Goal: Information Seeking & Learning: Learn about a topic

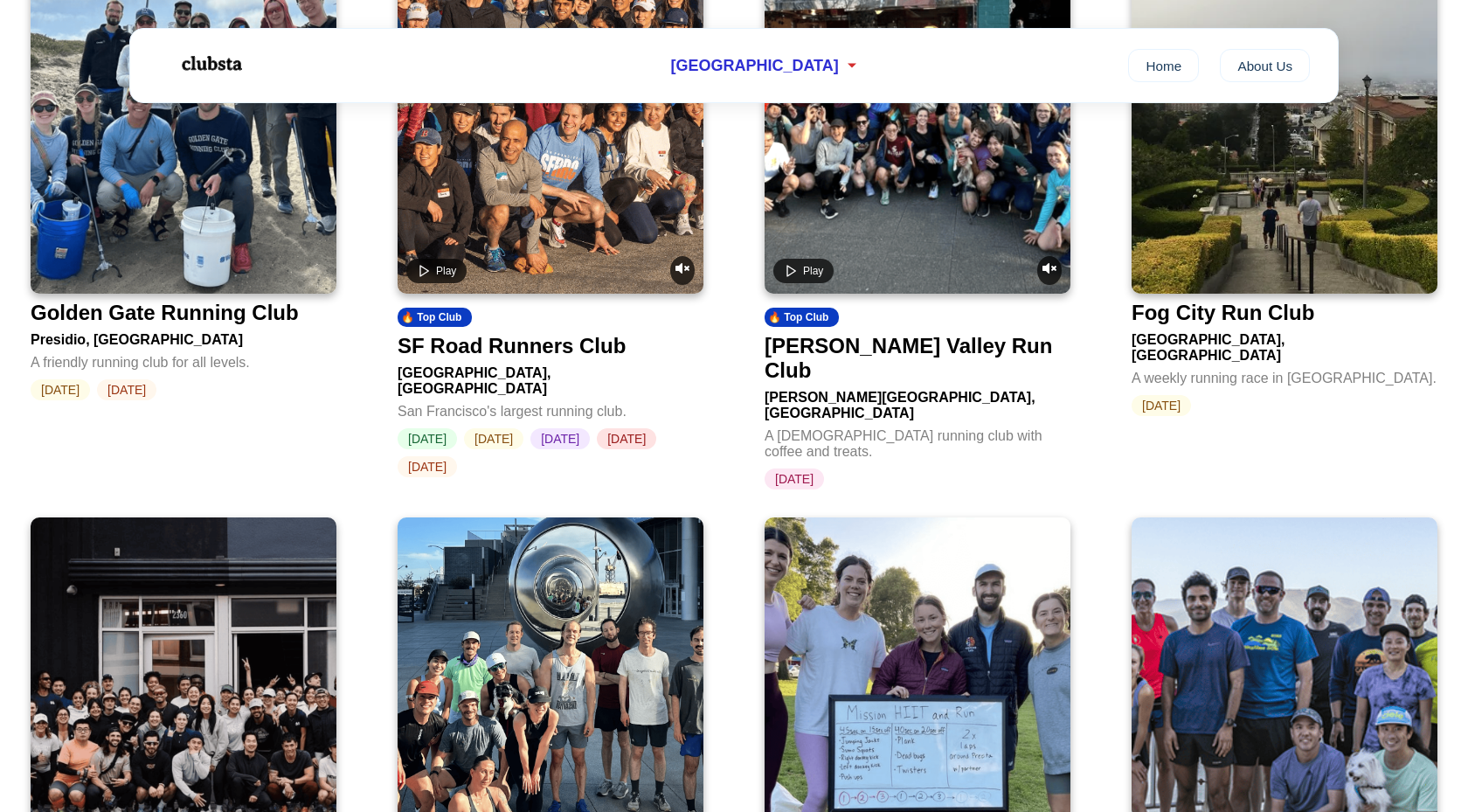
scroll to position [3738, 0]
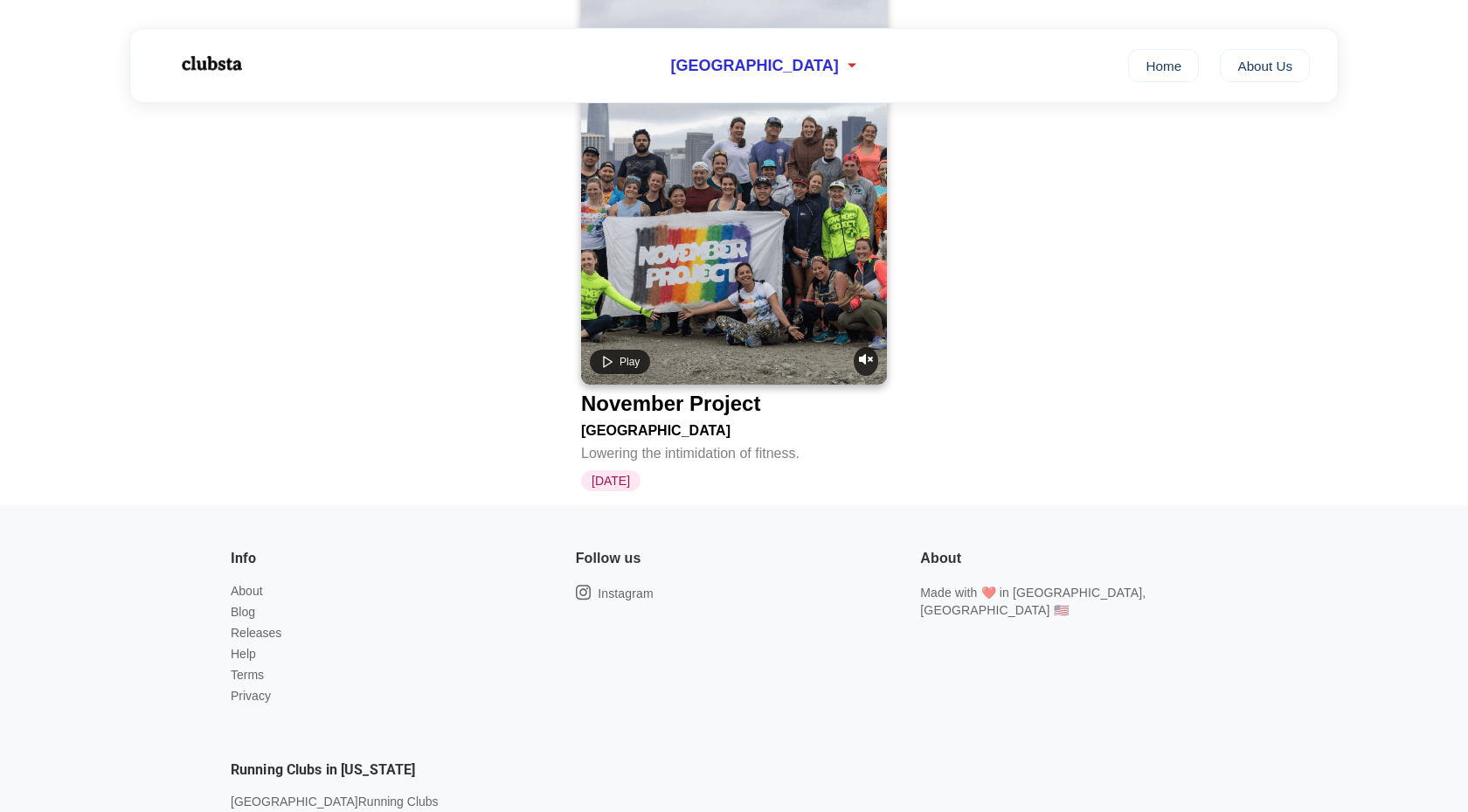
click at [747, 157] on video at bounding box center [734, 176] width 306 height 415
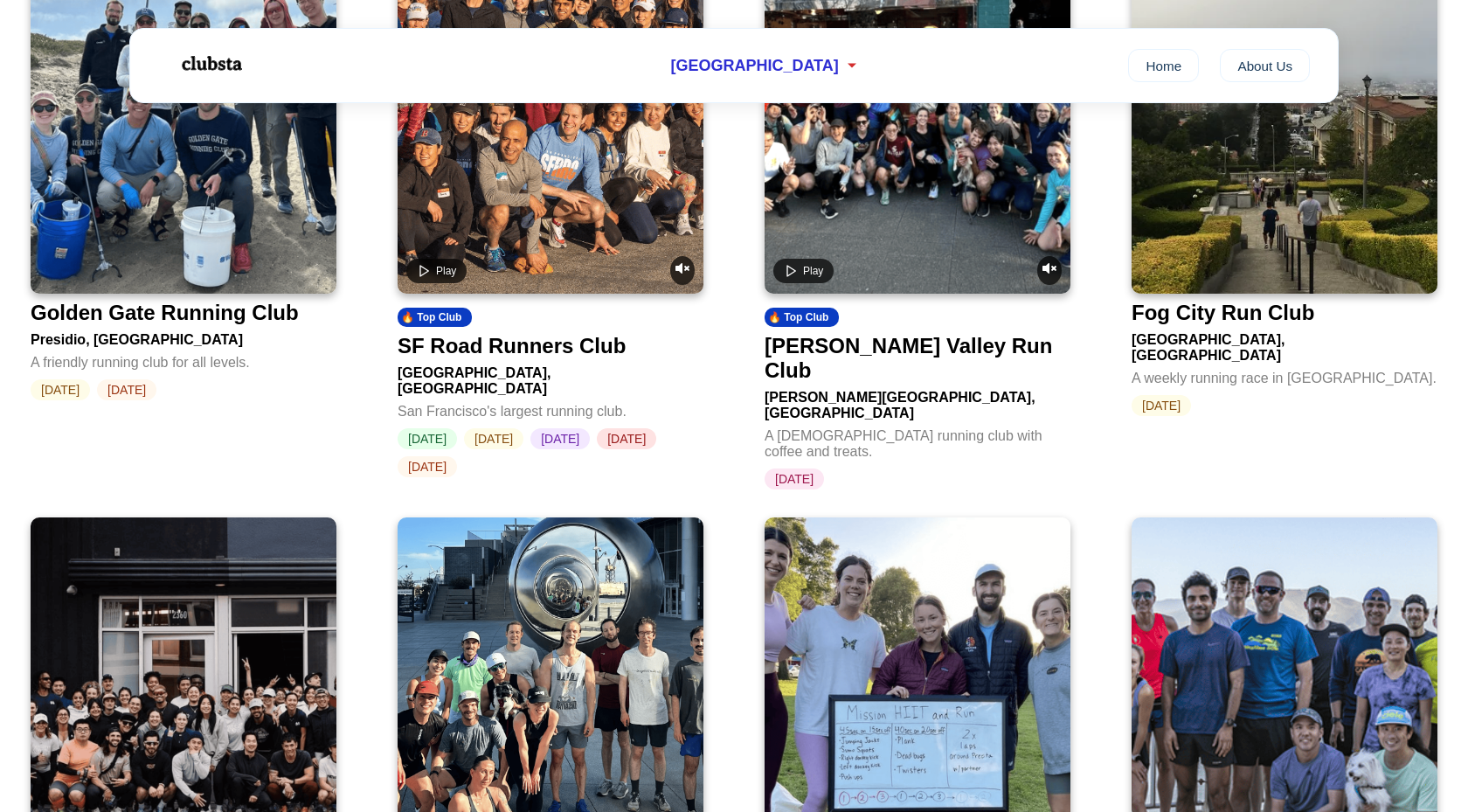
click at [932, 177] on video at bounding box center [918, 86] width 306 height 415
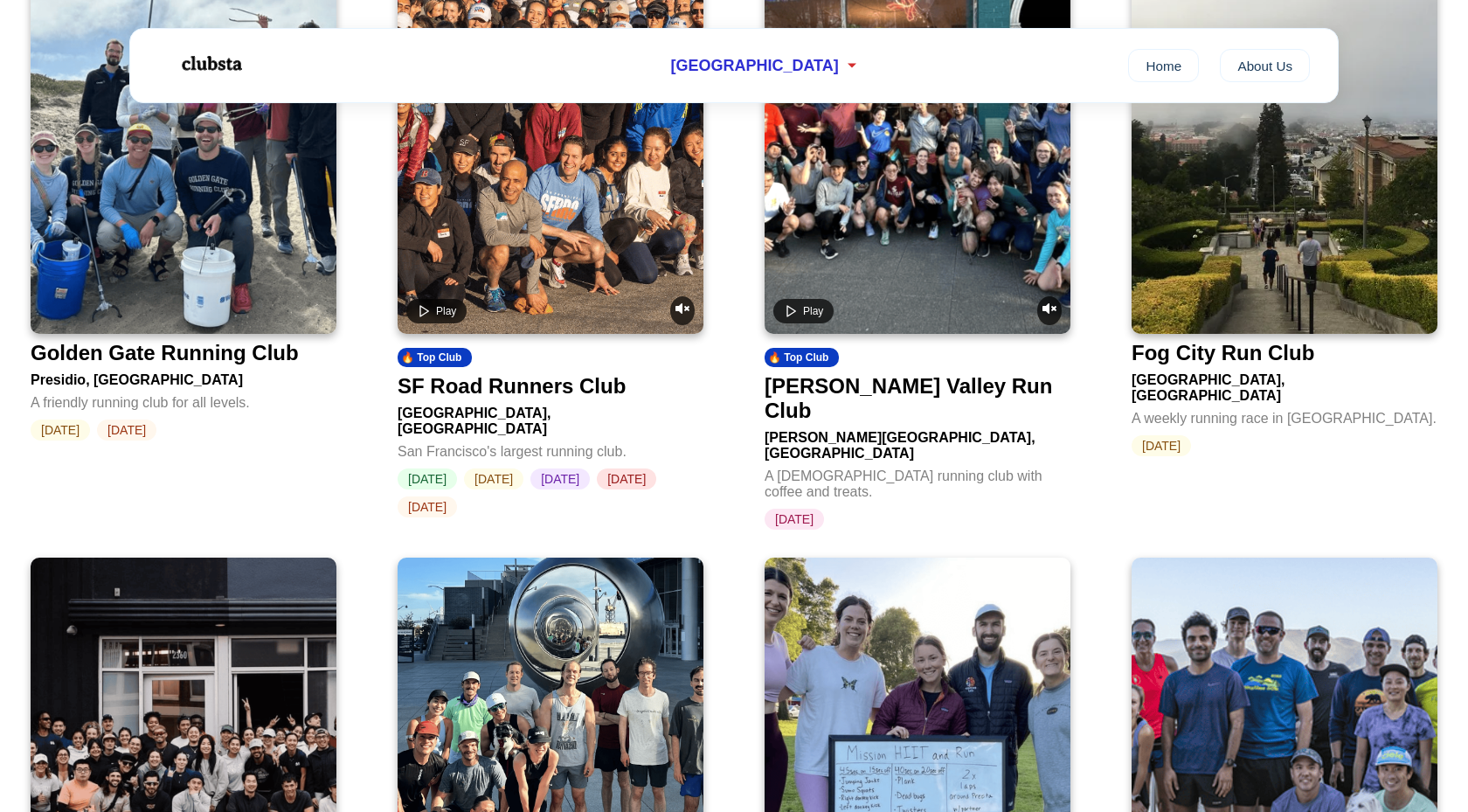
scroll to position [1853, 0]
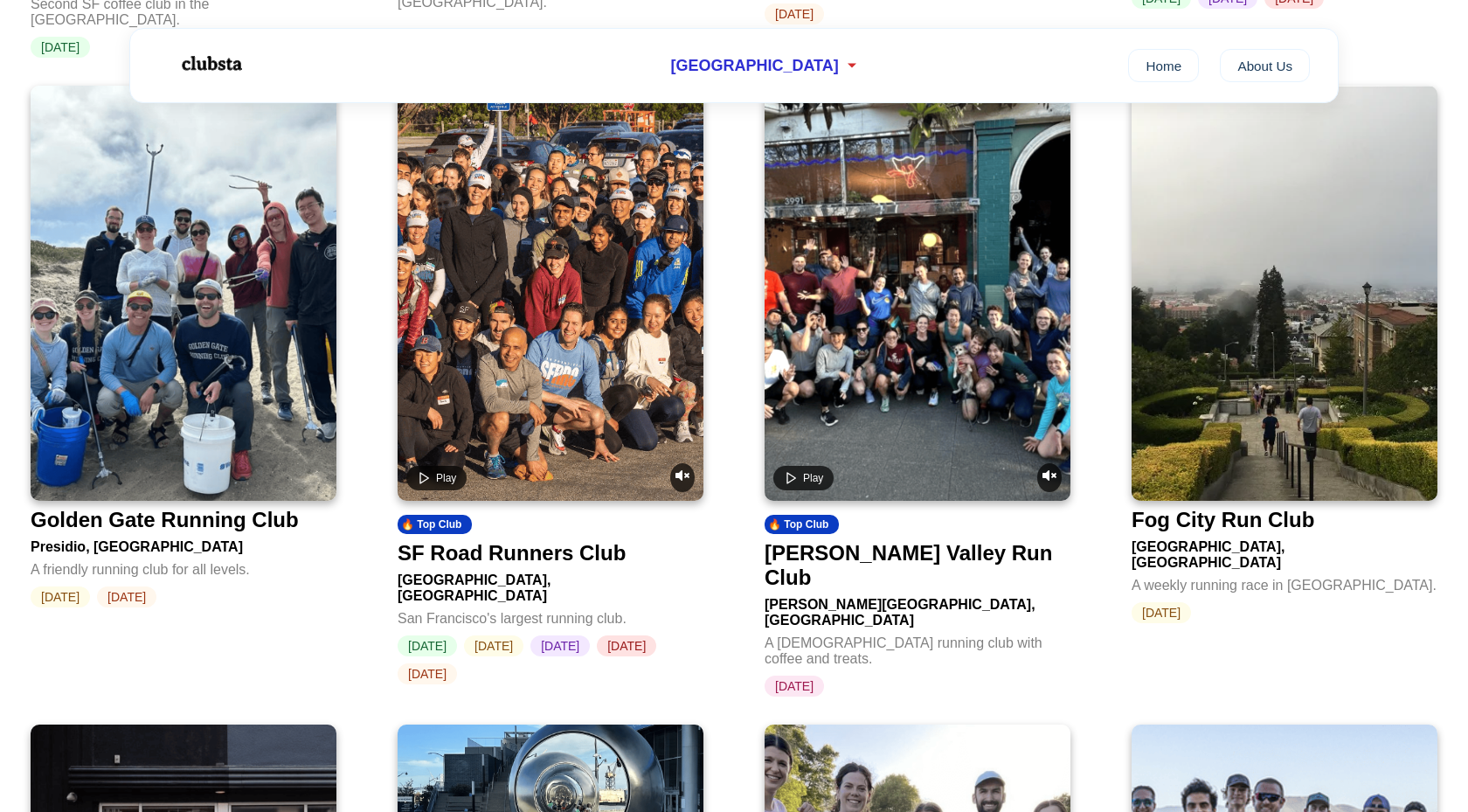
click at [529, 324] on video at bounding box center [550, 293] width 306 height 415
click at [198, 325] on img at bounding box center [184, 293] width 306 height 415
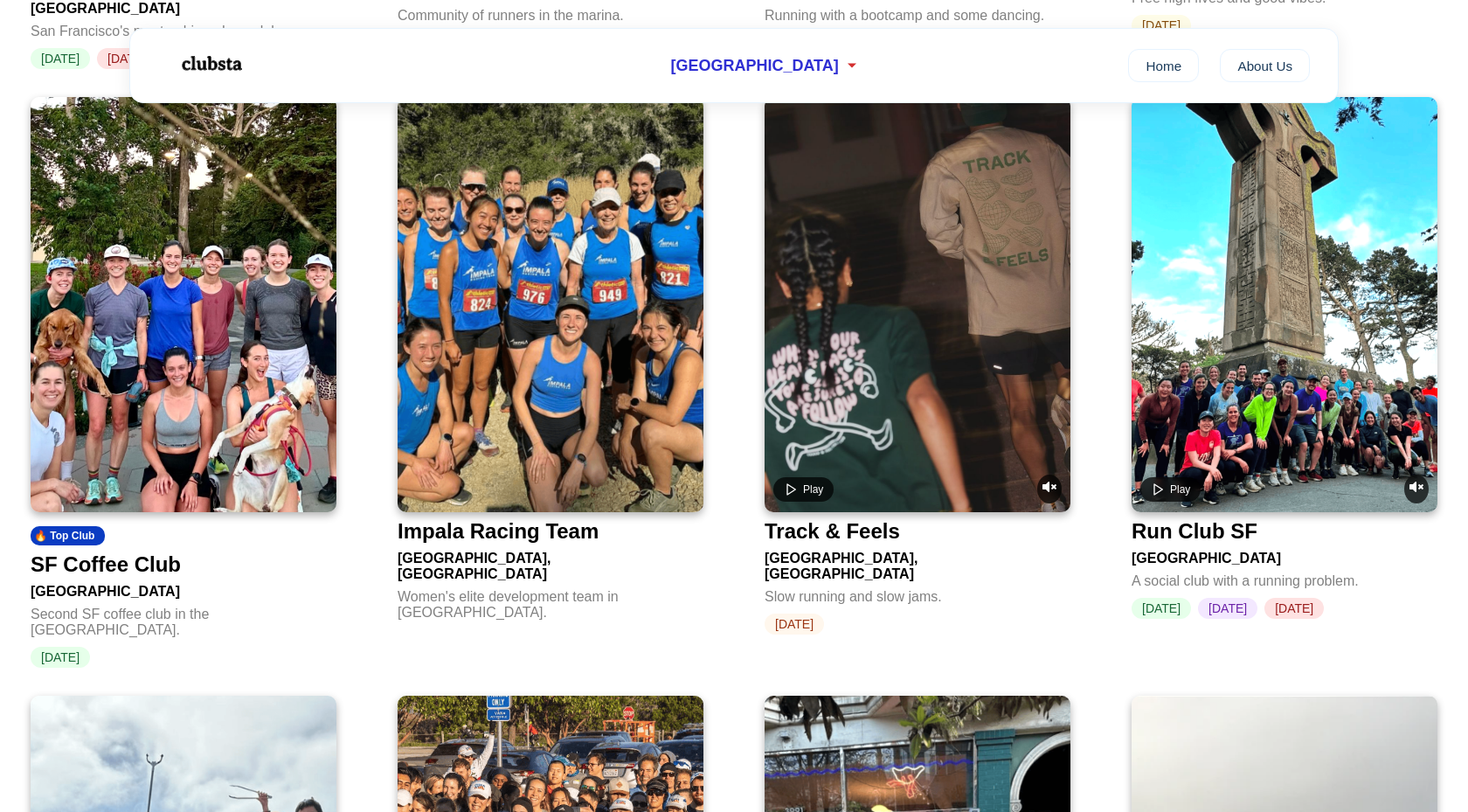
scroll to position [913, 0]
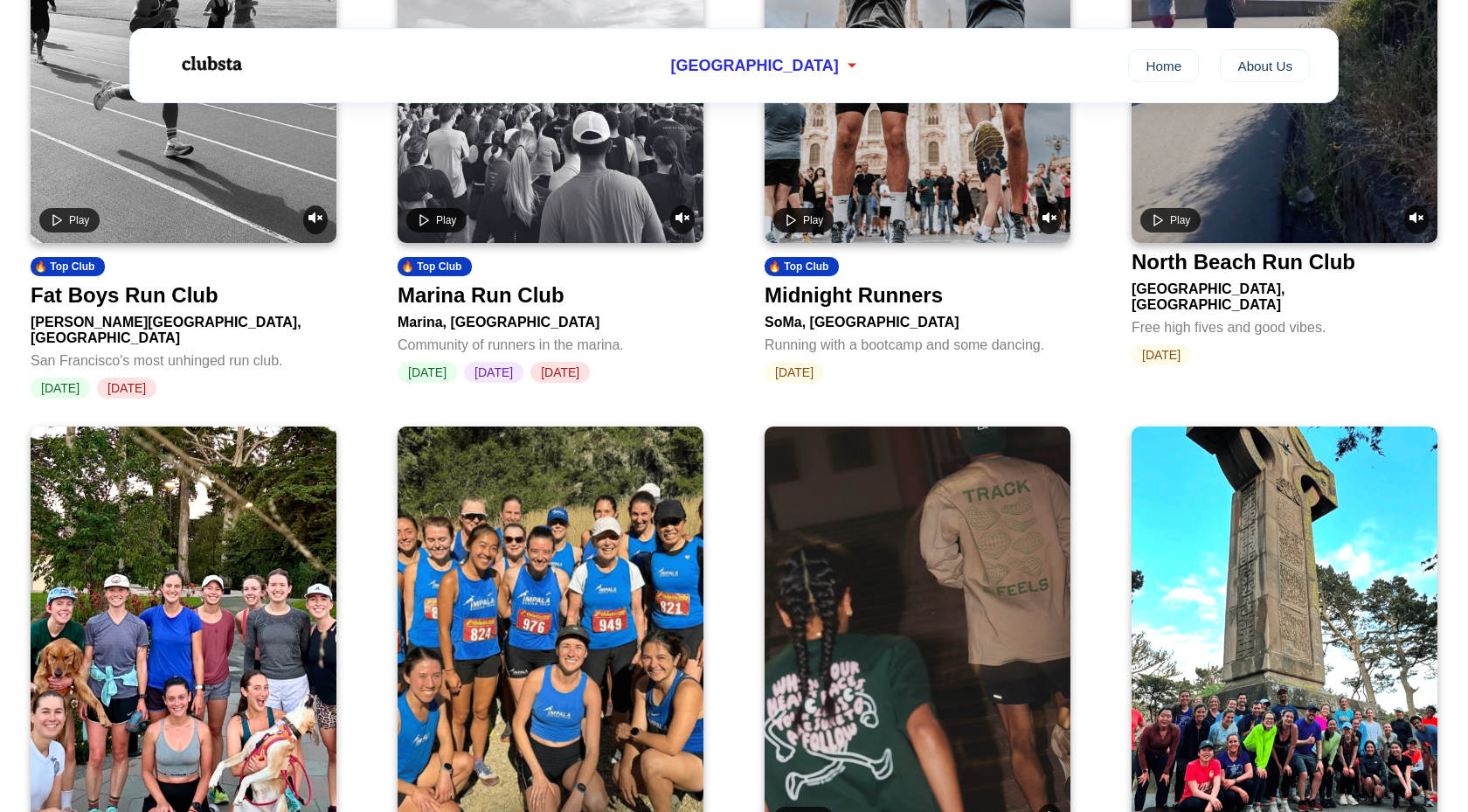
click at [1260, 507] on video at bounding box center [1285, 634] width 306 height 415
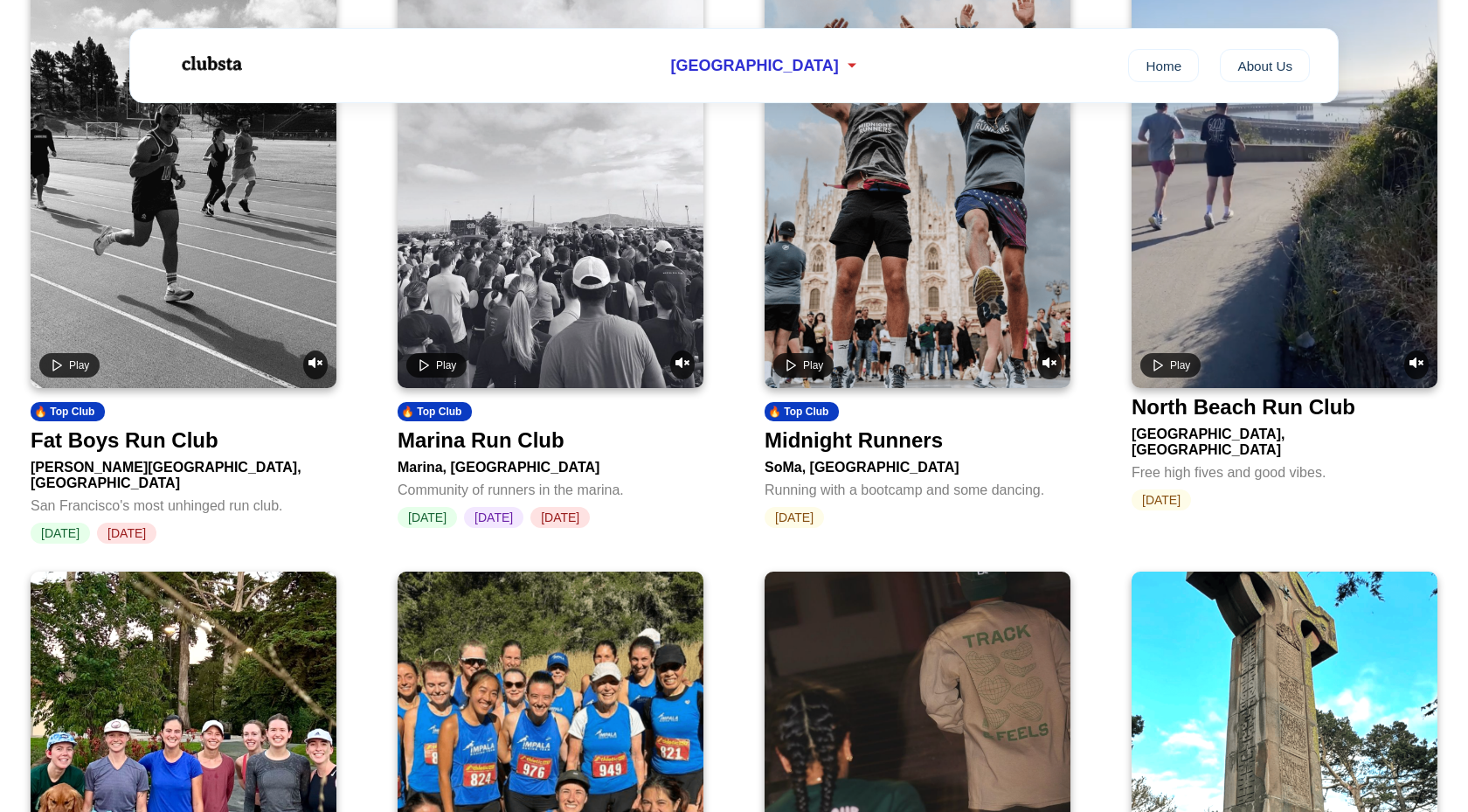
scroll to position [1367, 0]
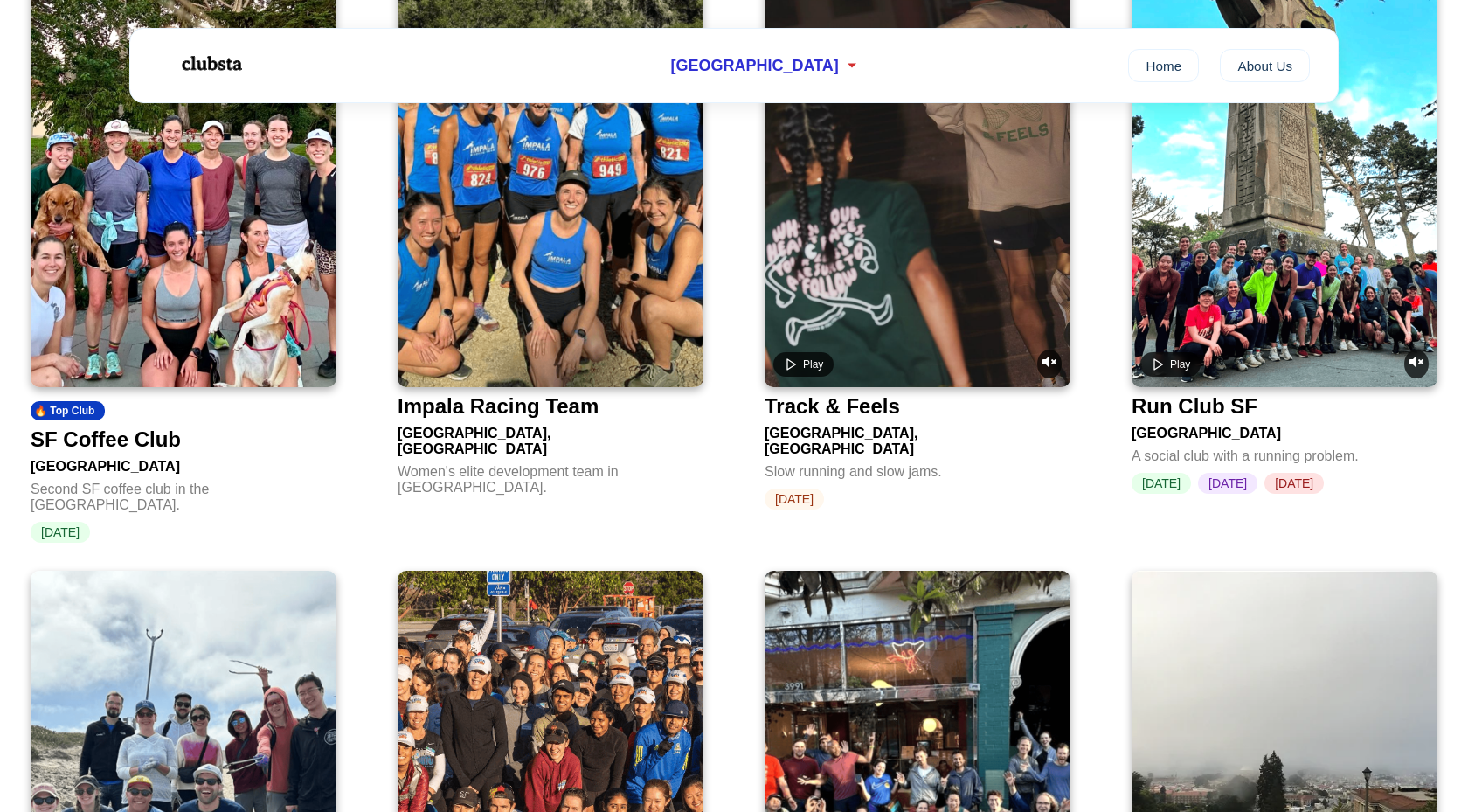
click at [223, 325] on img at bounding box center [184, 179] width 306 height 415
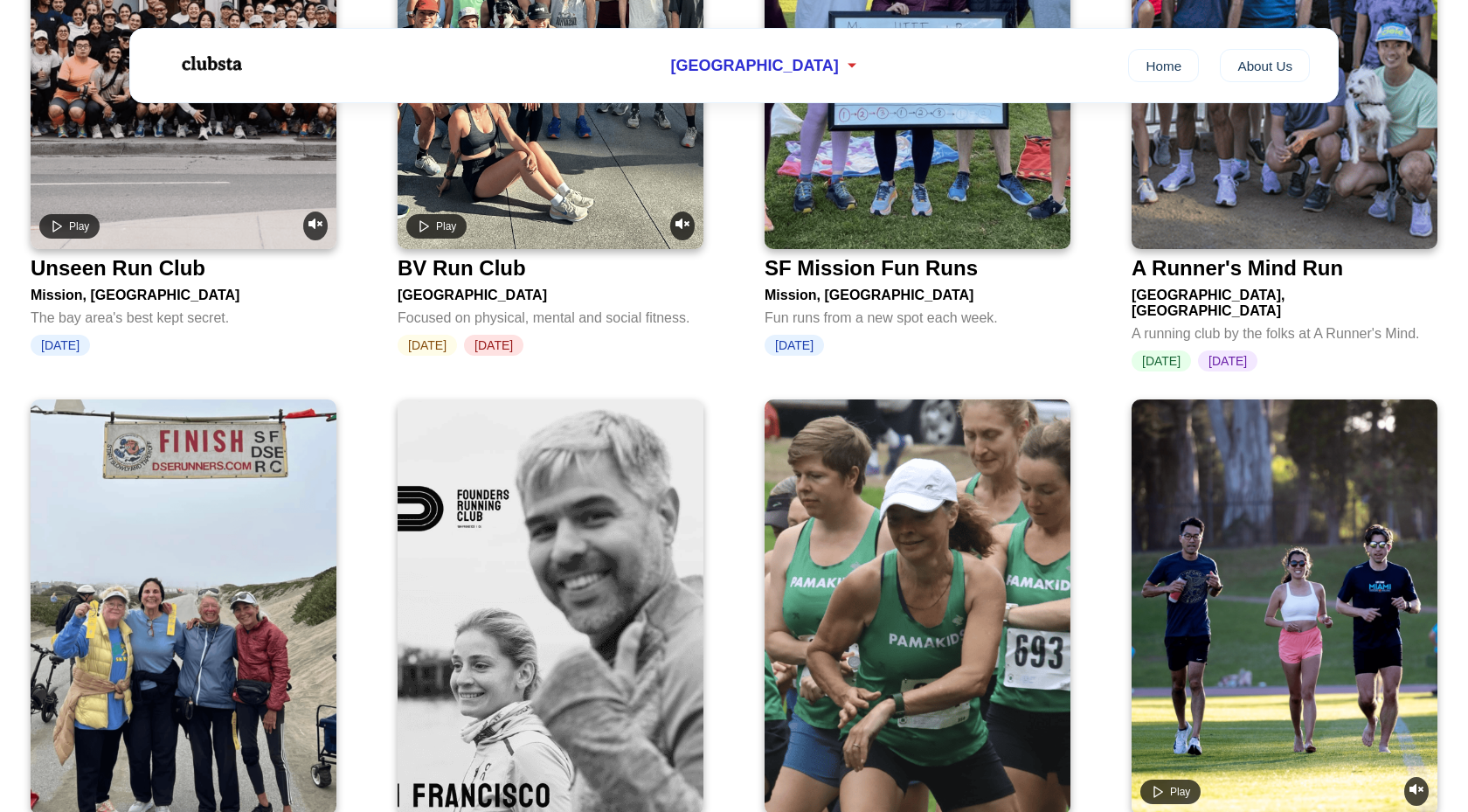
scroll to position [3013, 0]
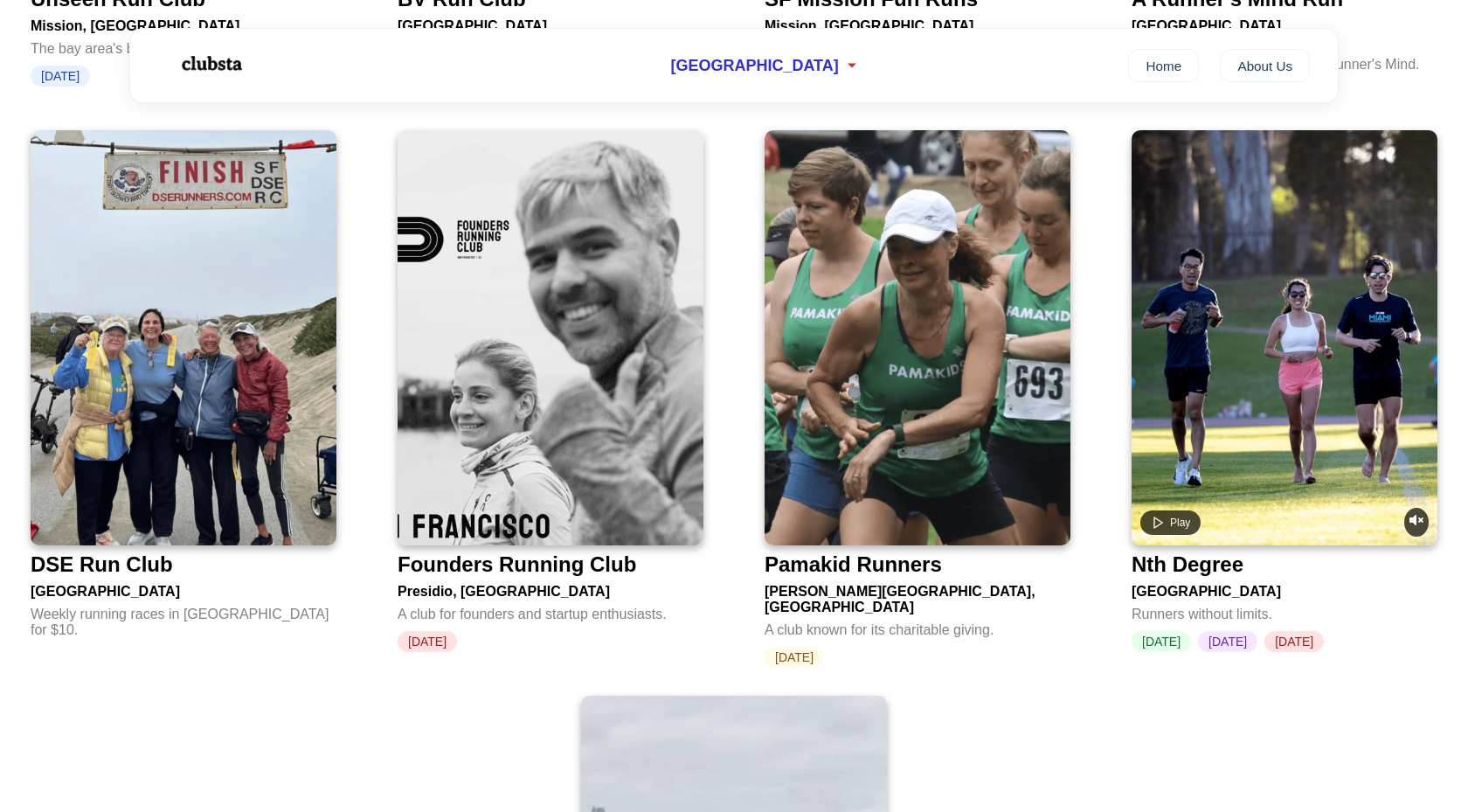
click at [585, 377] on img at bounding box center [550, 337] width 306 height 415
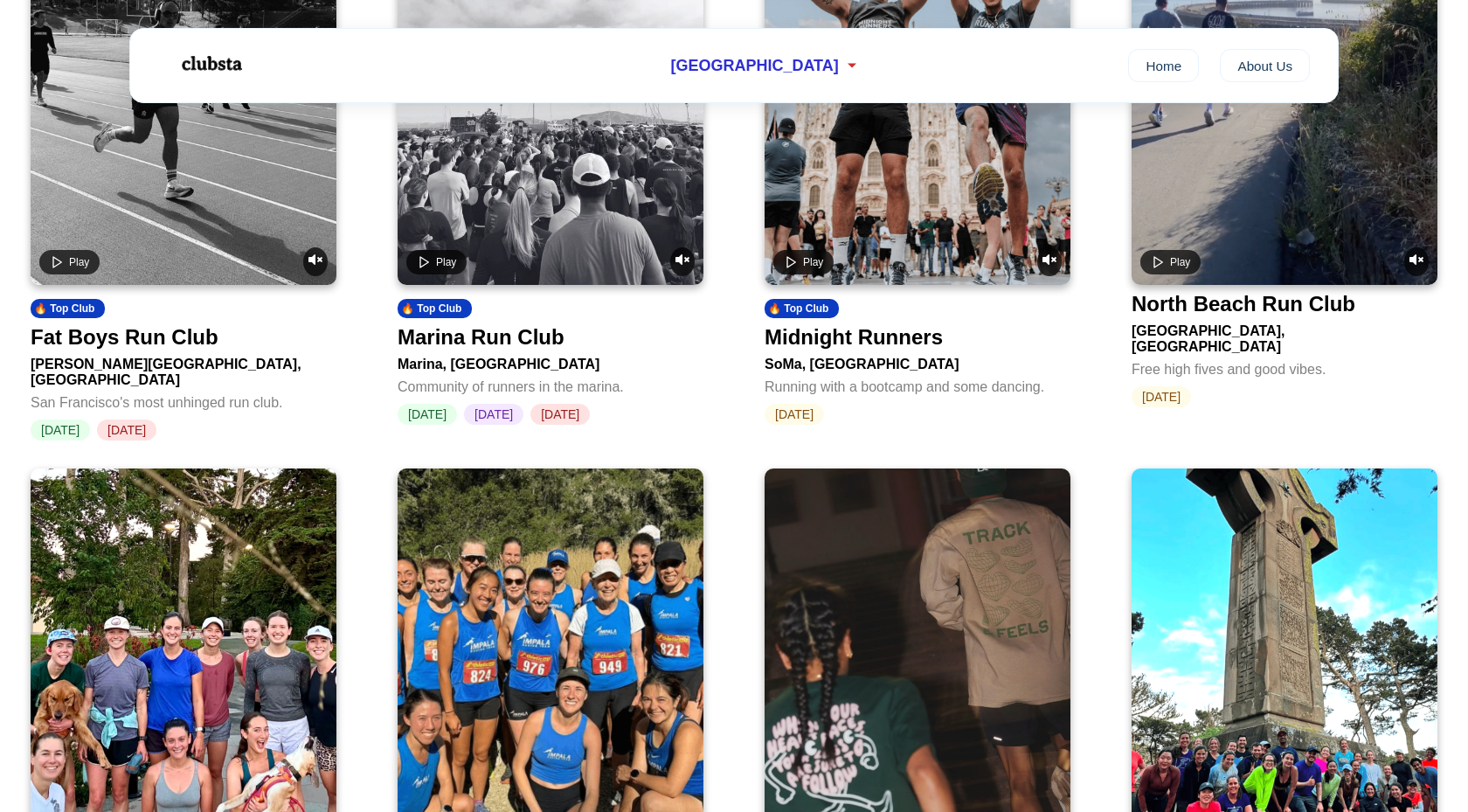
scroll to position [0, 0]
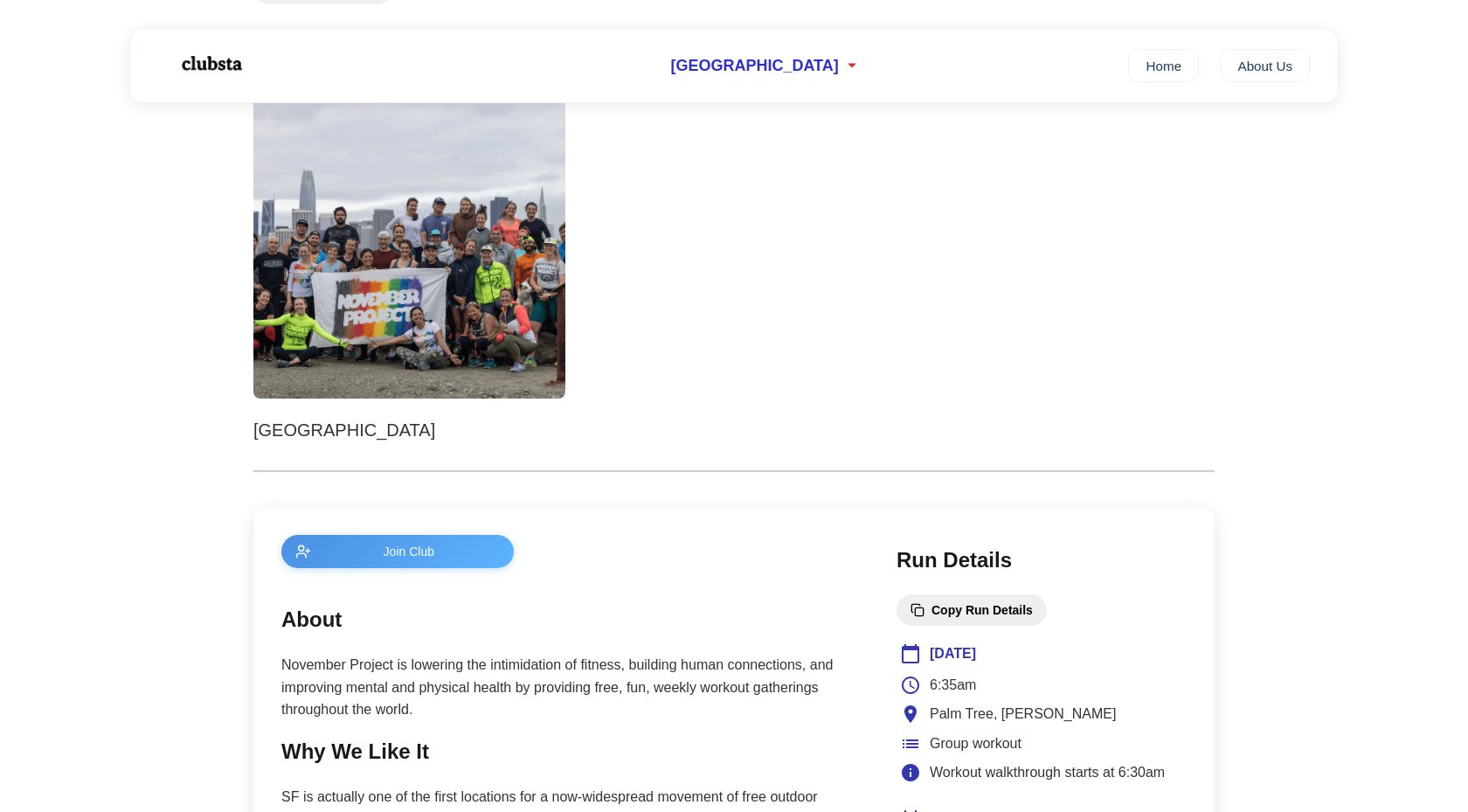
scroll to position [605, 0]
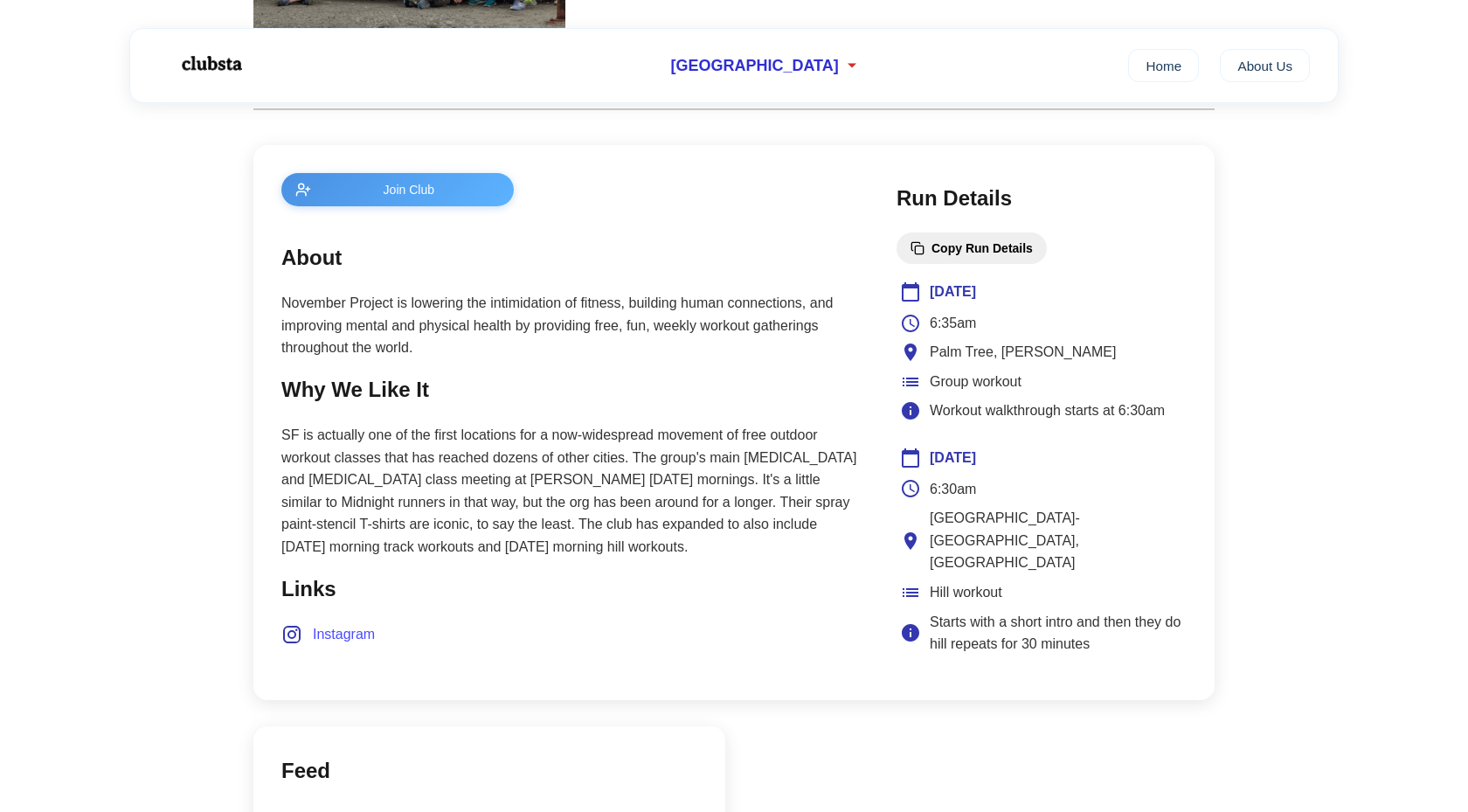
drag, startPoint x: 596, startPoint y: 467, endPoint x: 608, endPoint y: 499, distance: 34.2
click at [608, 499] on p "SF is actually one of the first locations for a now-widespread movement of free…" at bounding box center [571, 490] width 580 height 135
click at [613, 510] on p "SF is actually one of the first locations for a now-widespread movement of free…" at bounding box center [571, 490] width 580 height 135
click at [1010, 484] on div "6:30am" at bounding box center [1042, 488] width 283 height 22
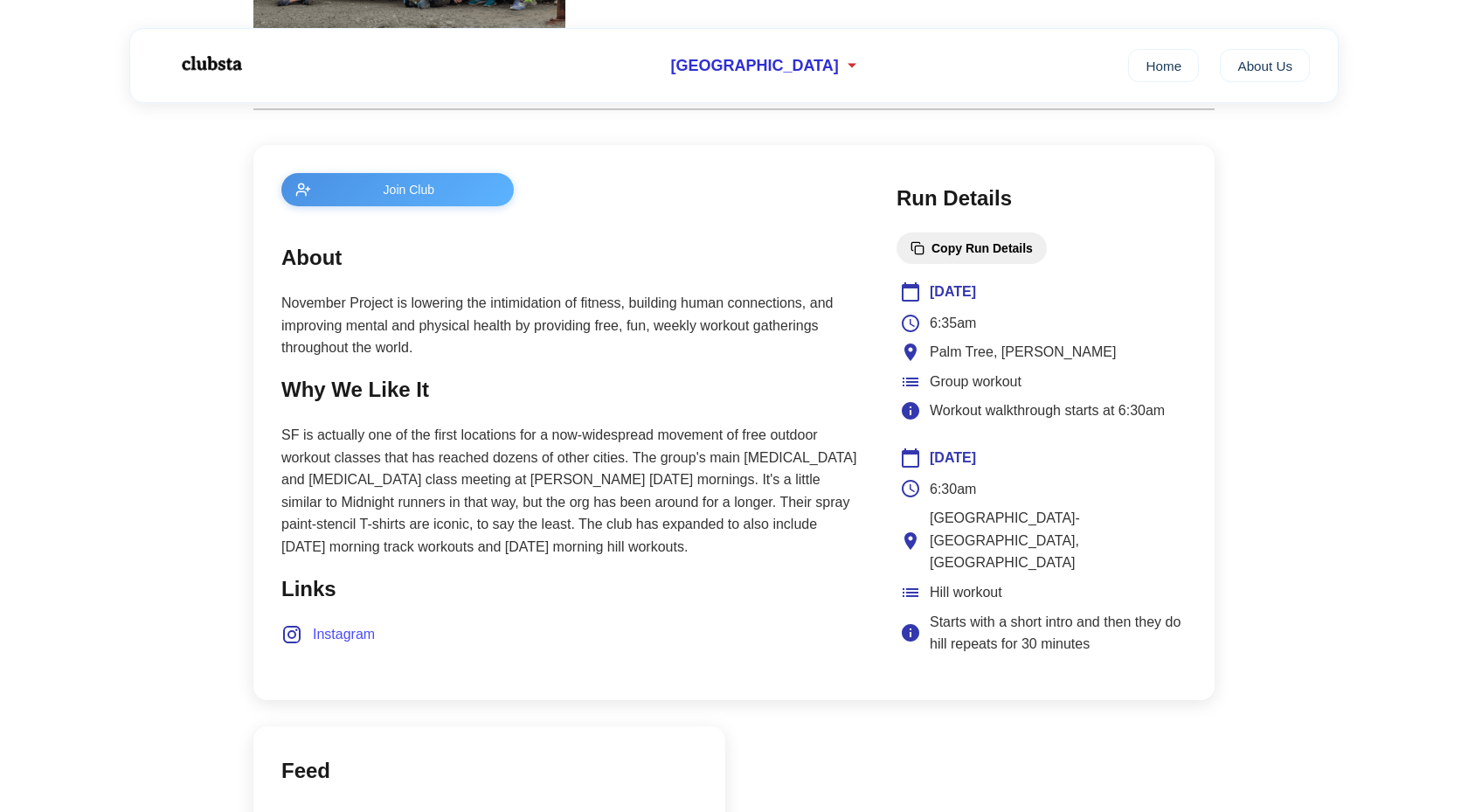
click at [1010, 484] on div "6:30am" at bounding box center [1042, 488] width 283 height 22
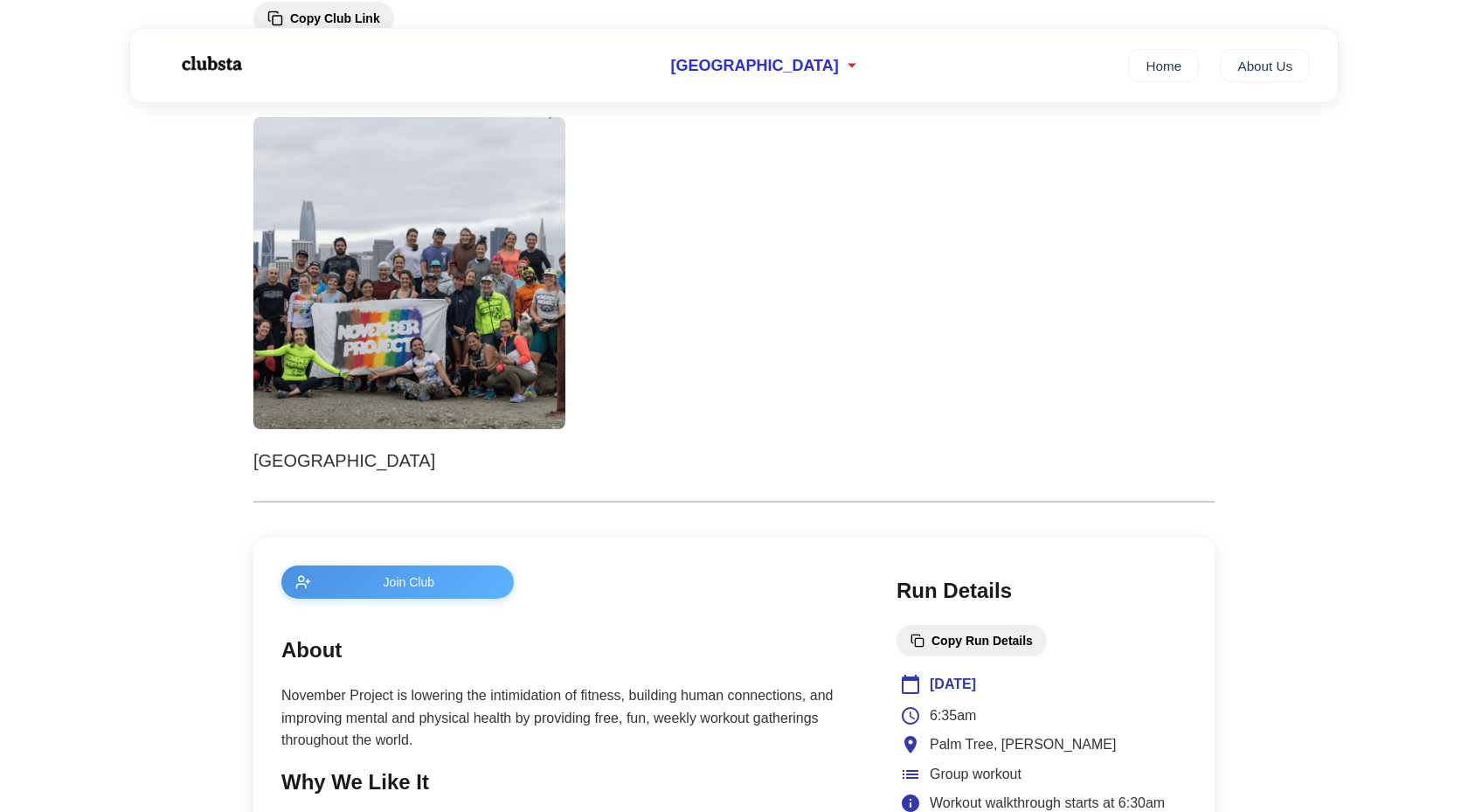
scroll to position [77, 0]
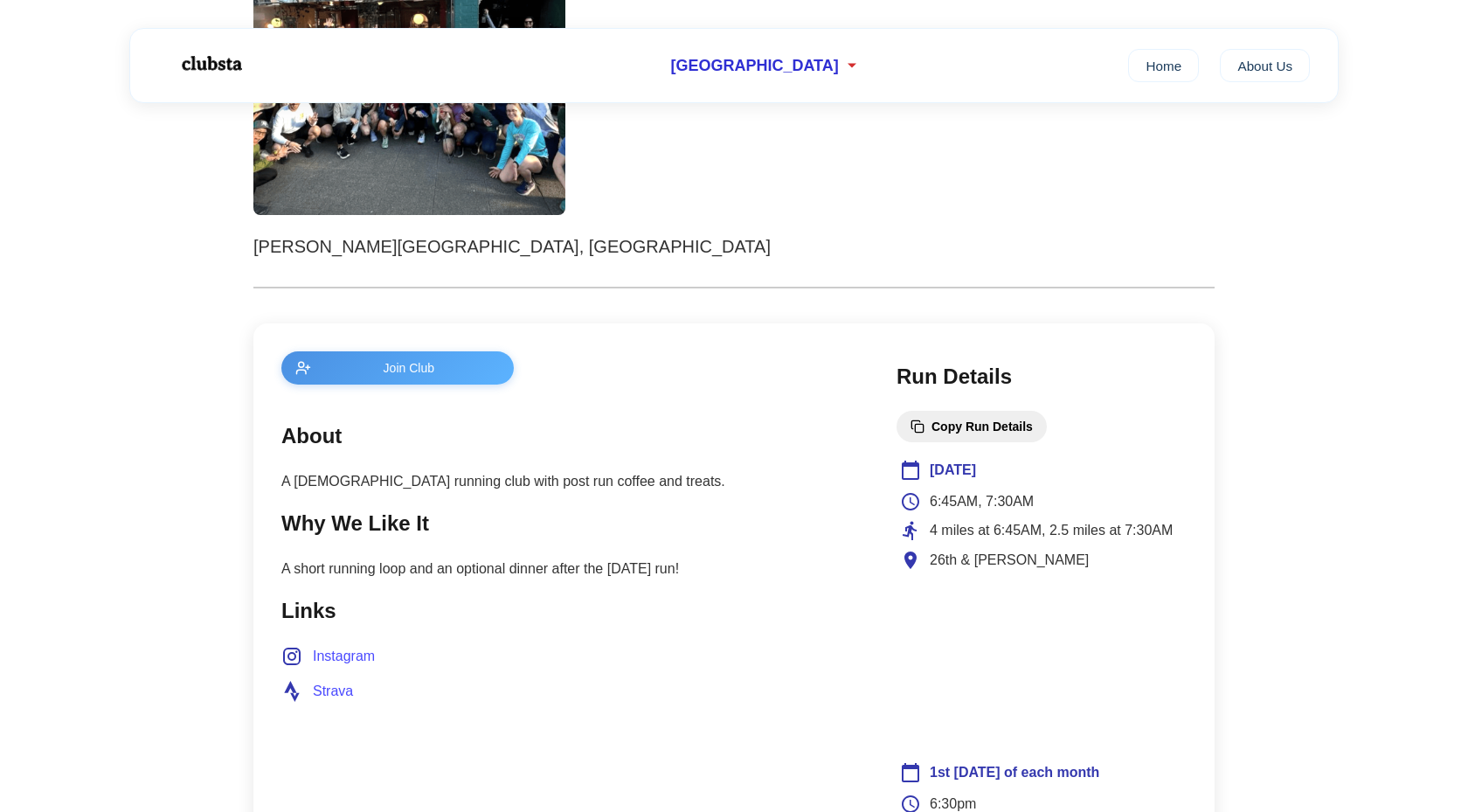
scroll to position [178, 0]
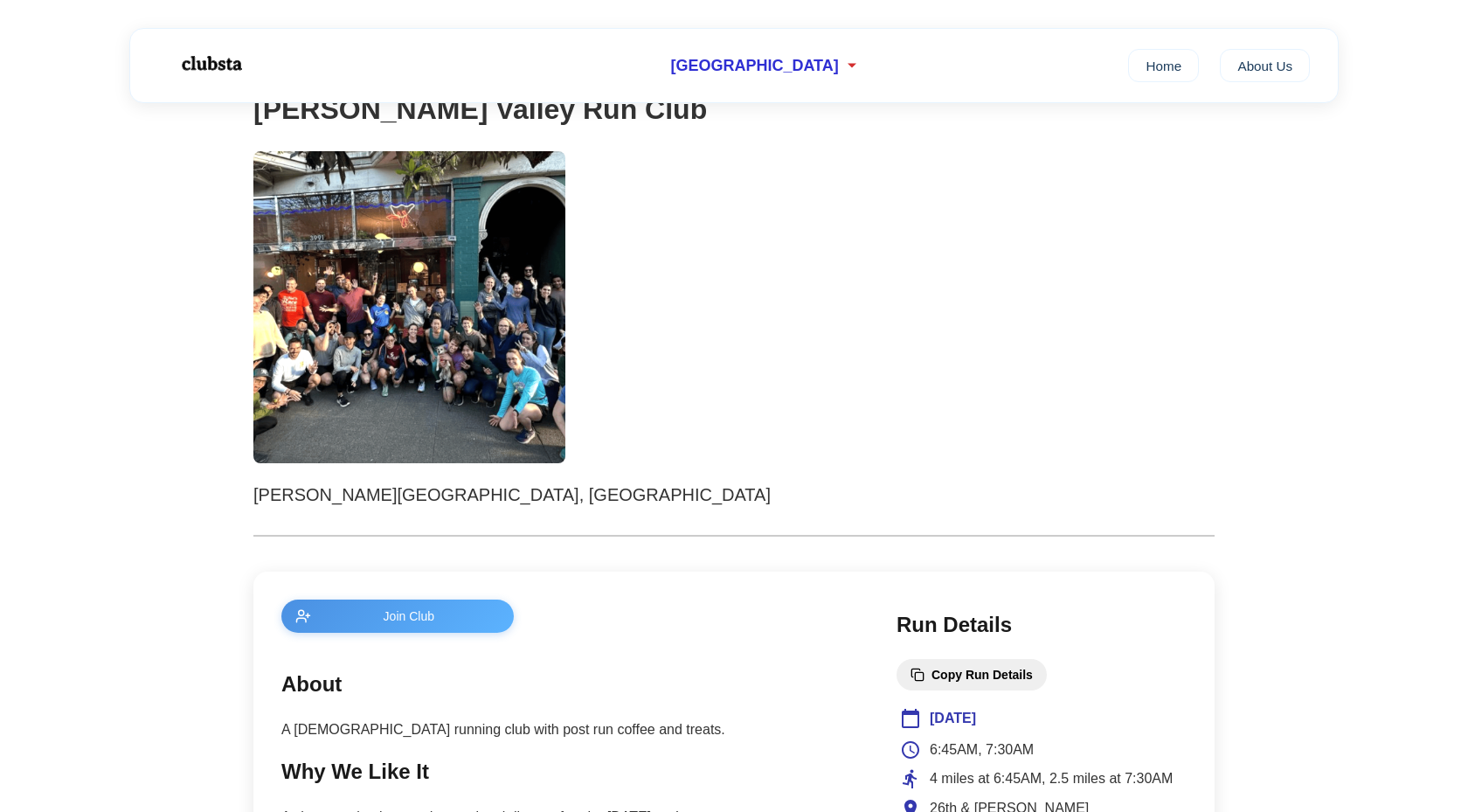
click at [418, 292] on img at bounding box center [410, 307] width 312 height 312
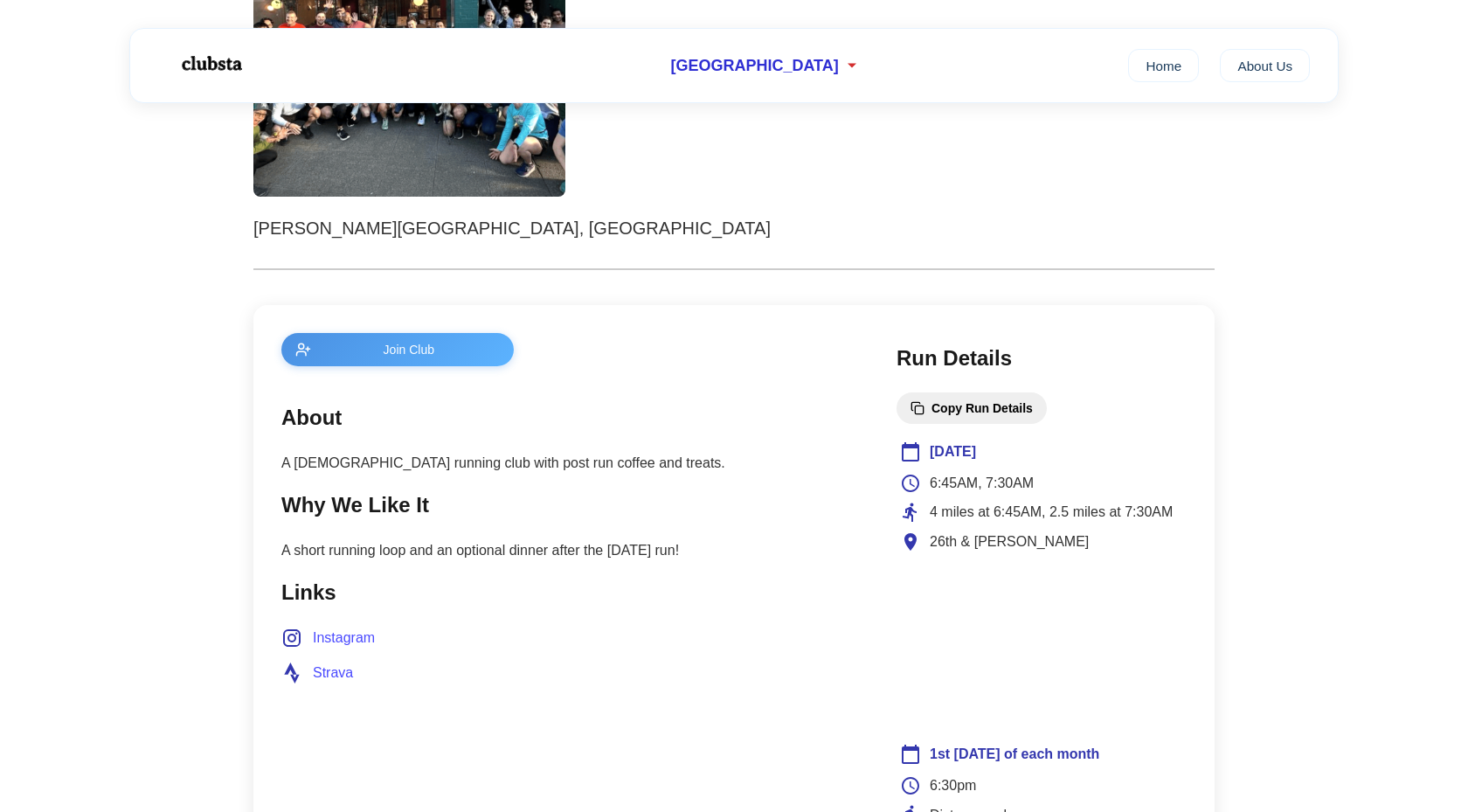
scroll to position [495, 0]
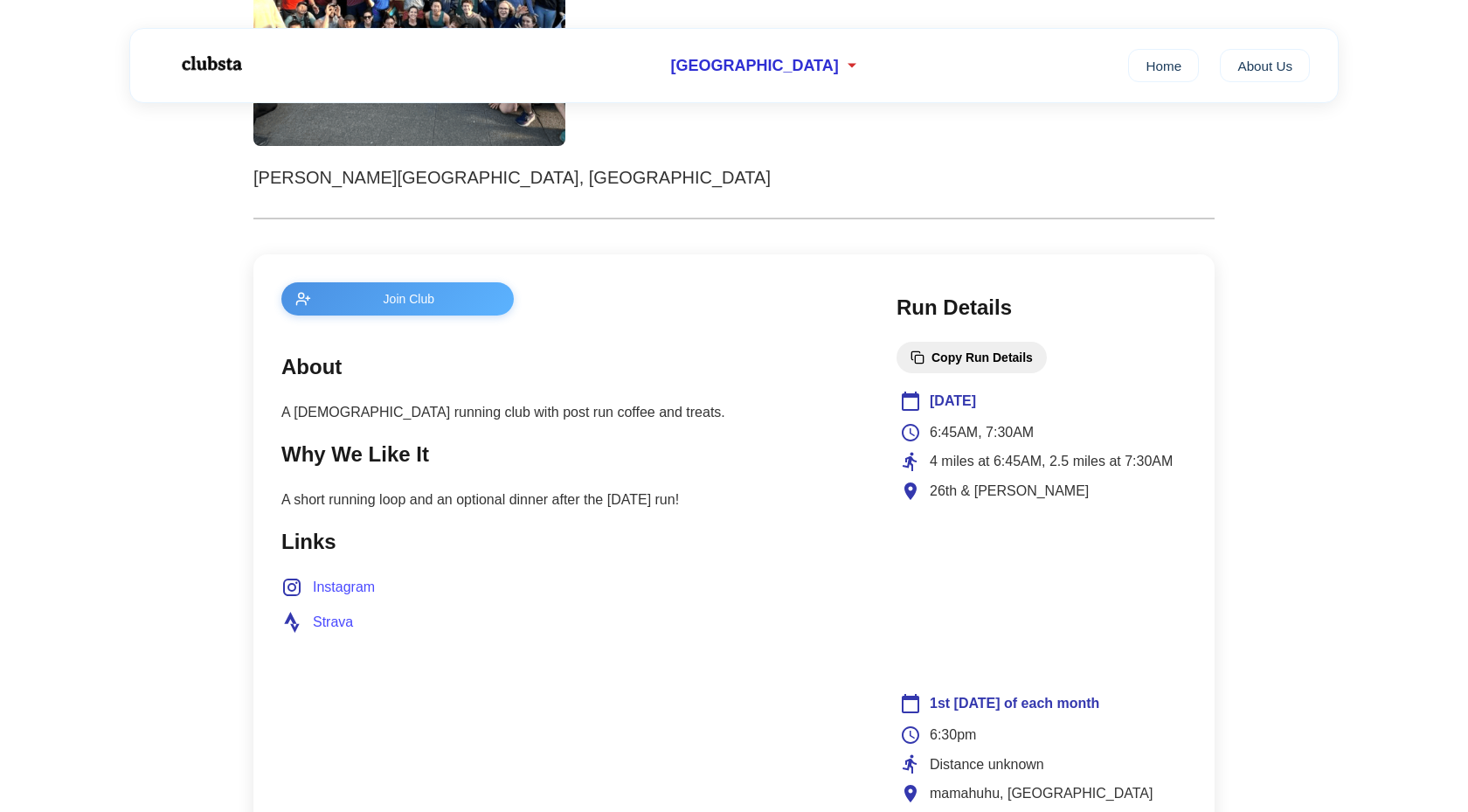
click at [321, 622] on span "Strava" at bounding box center [332, 621] width 40 height 22
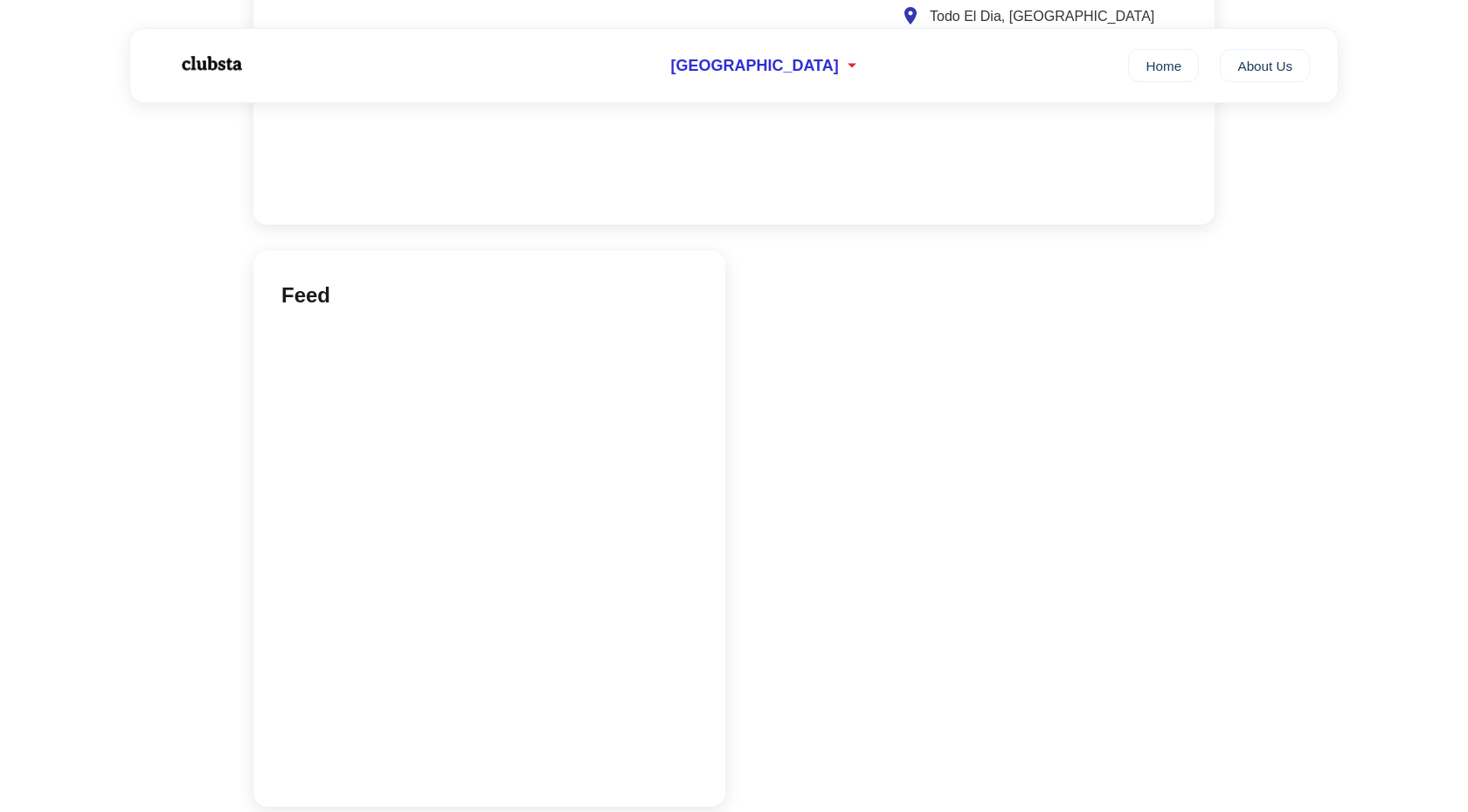
scroll to position [1667, 0]
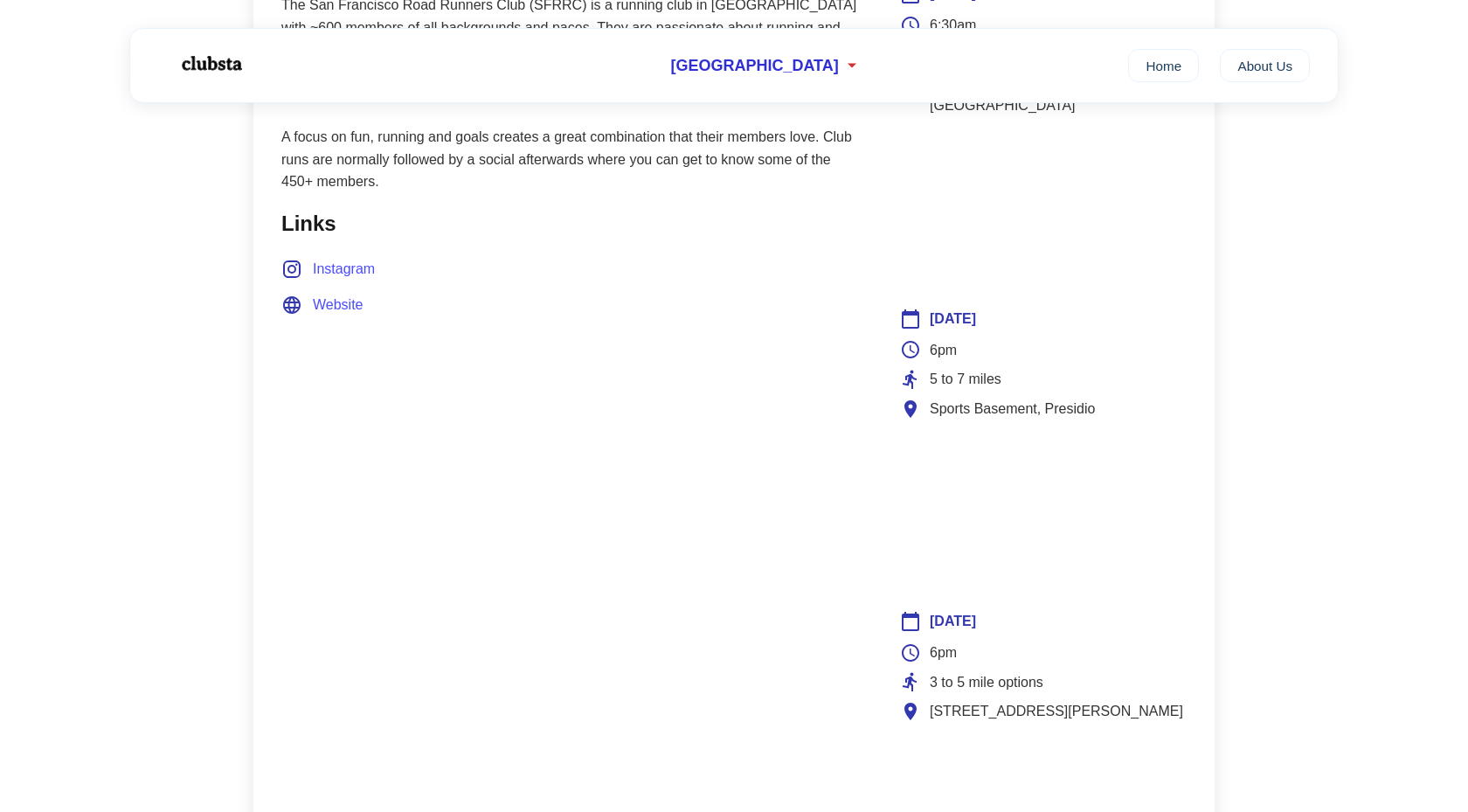
scroll to position [937, 0]
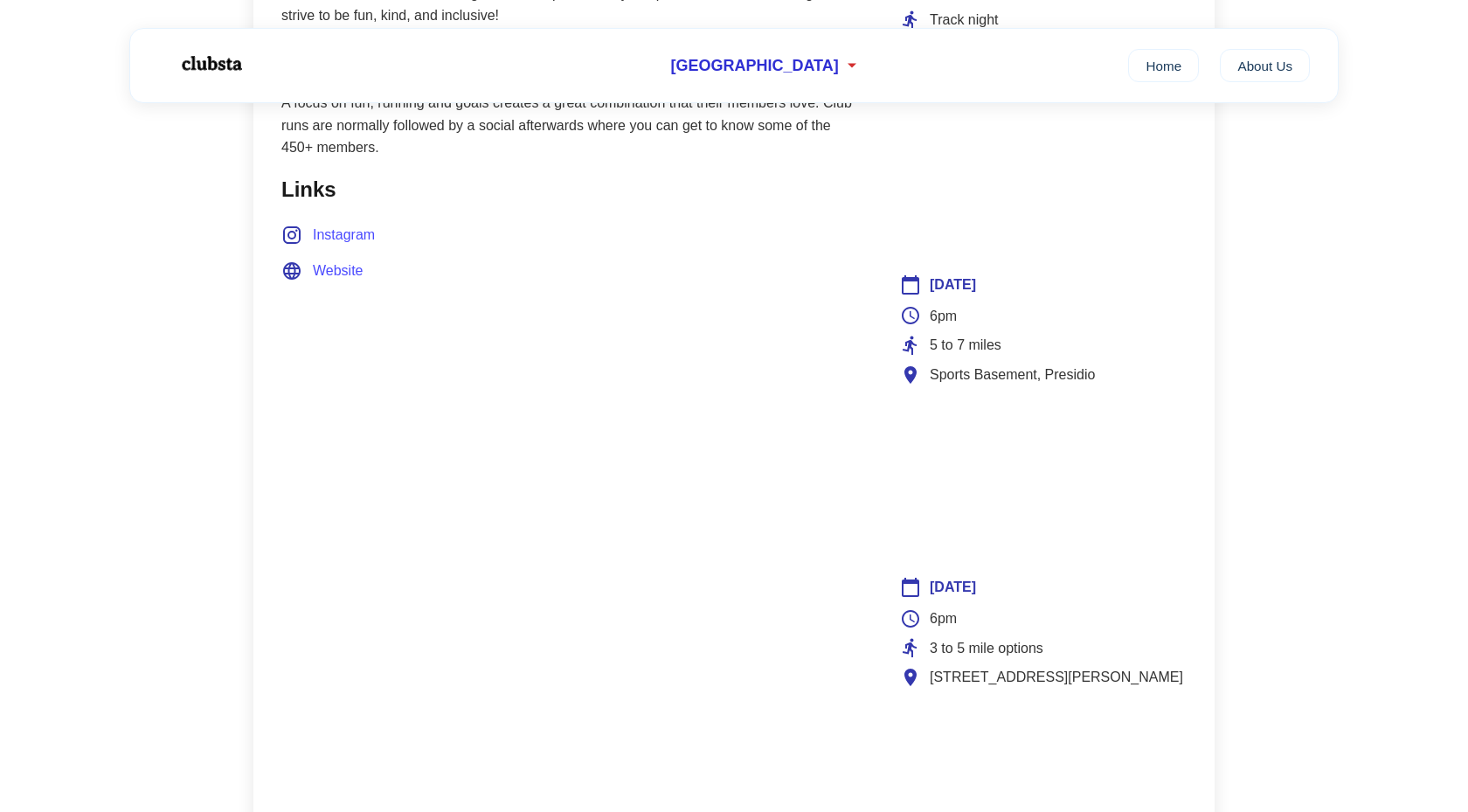
click at [1034, 273] on div "Wednesday" at bounding box center [1042, 284] width 283 height 22
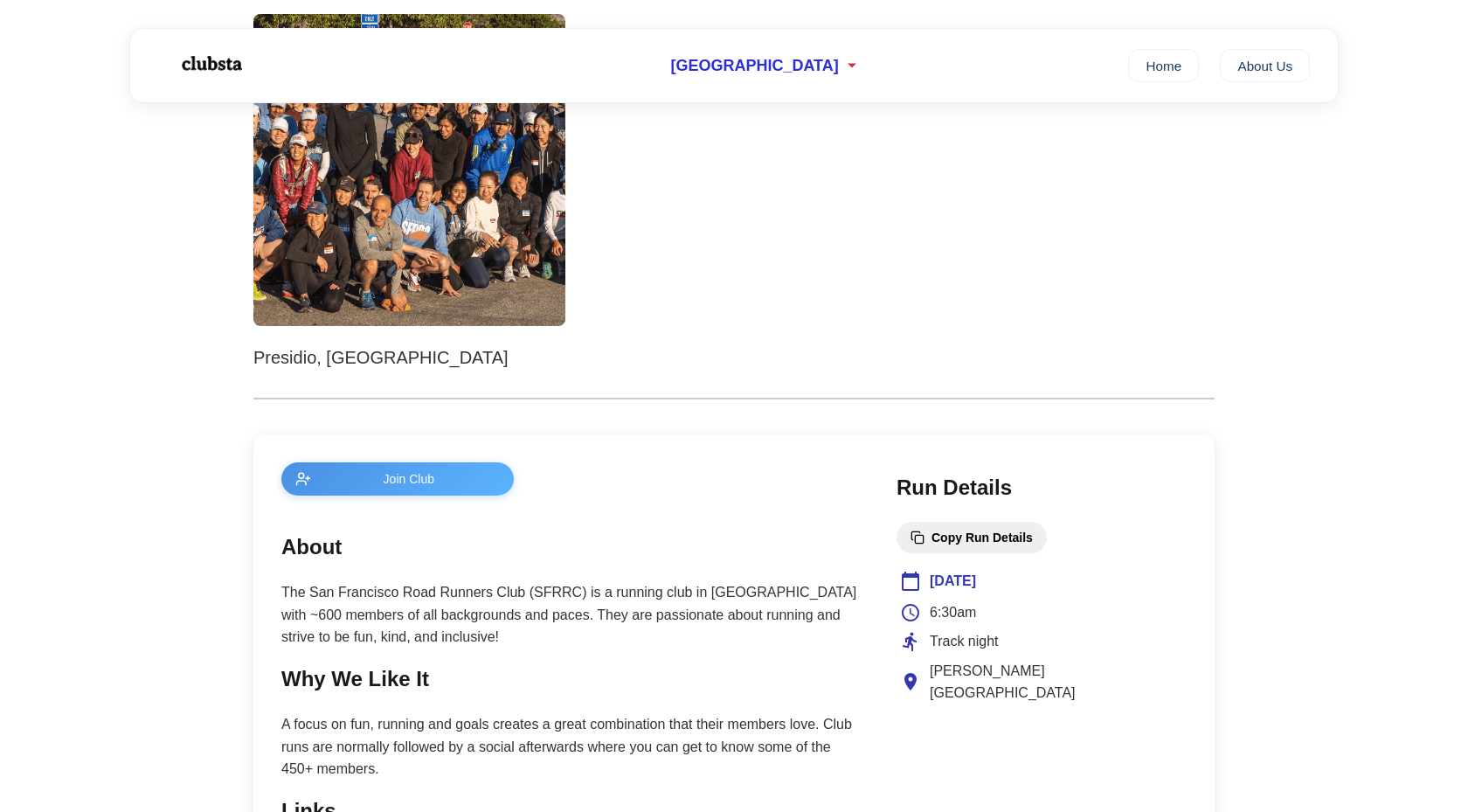
scroll to position [431, 0]
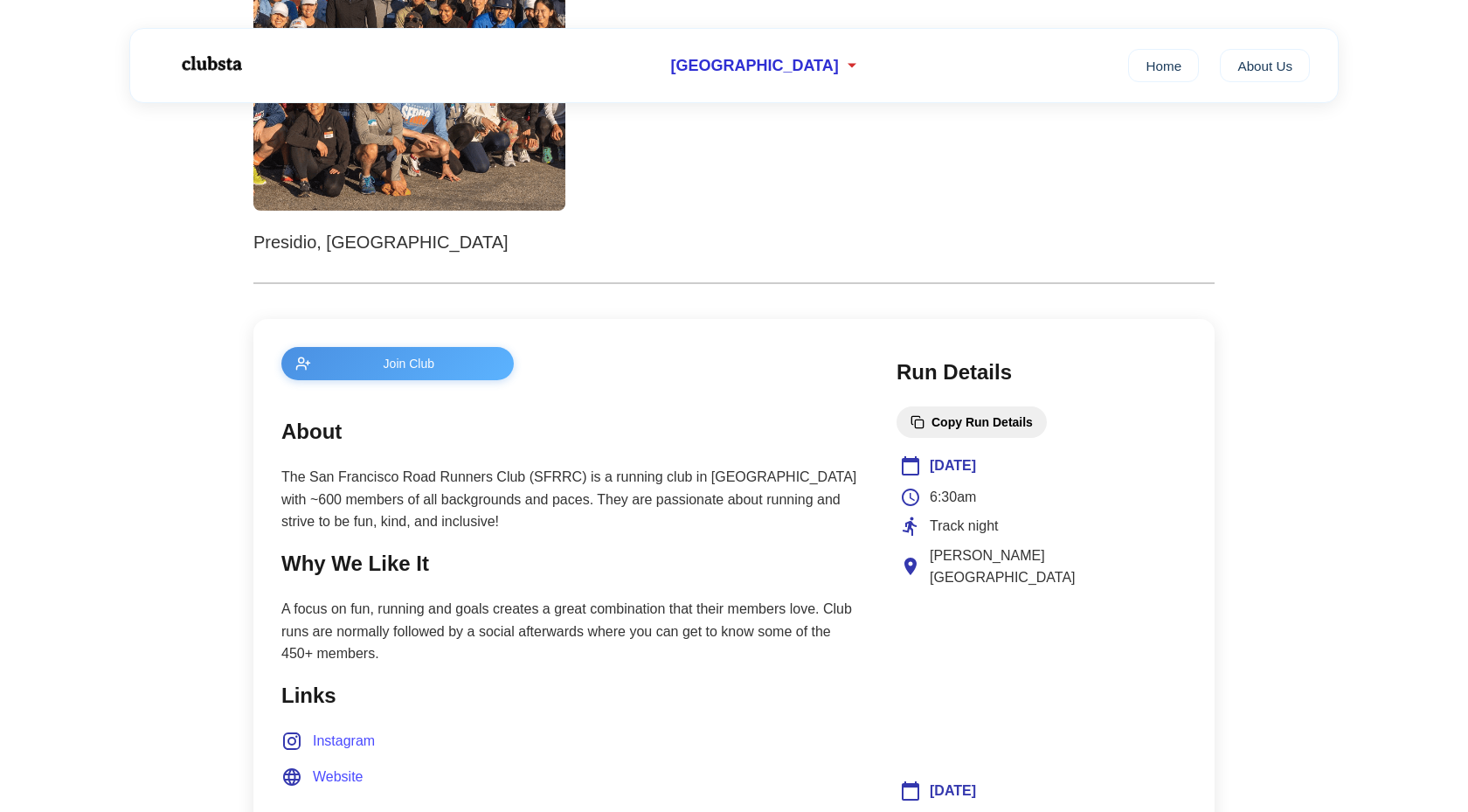
click at [482, 363] on span "Join Club" at bounding box center [409, 363] width 182 height 14
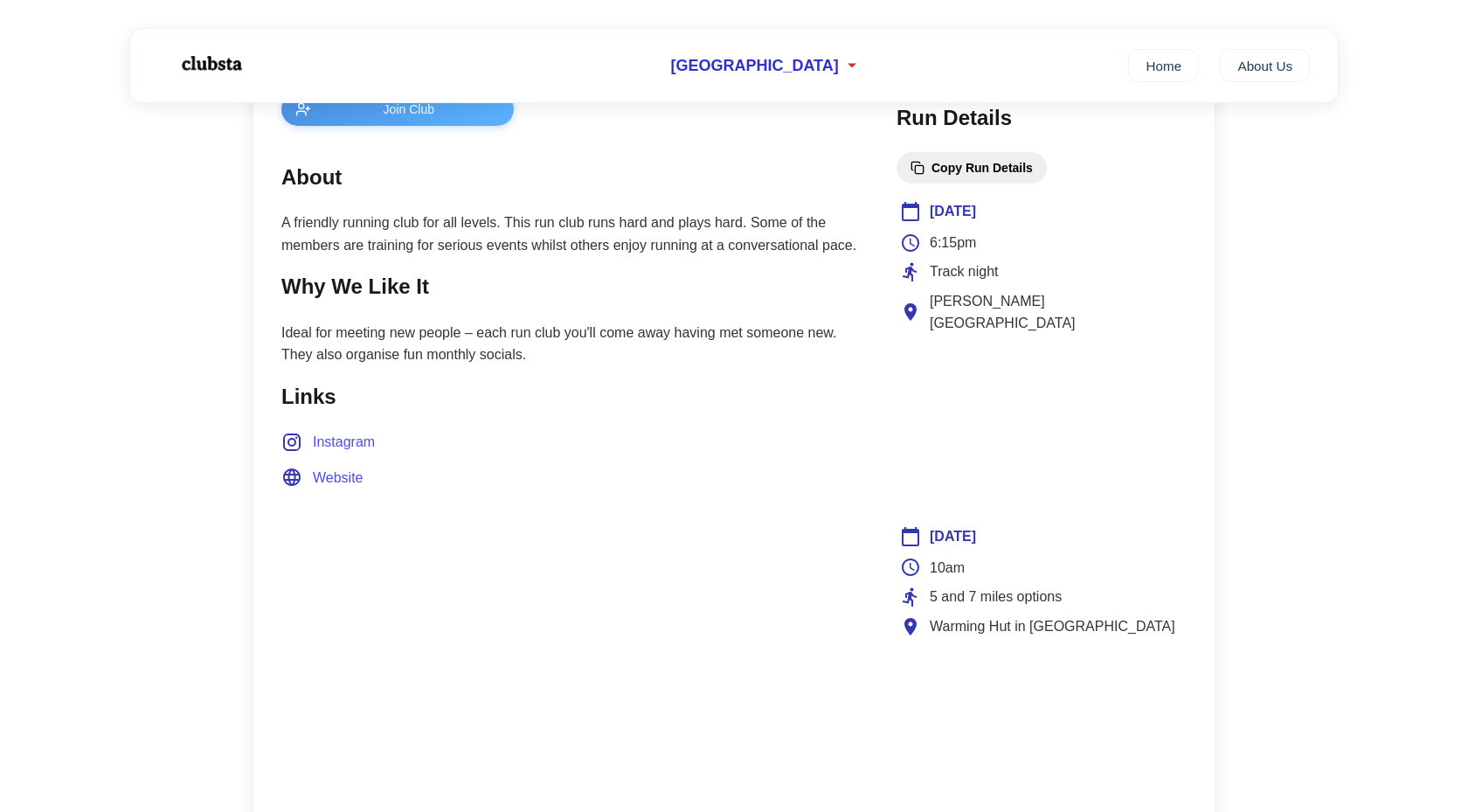
scroll to position [668, 0]
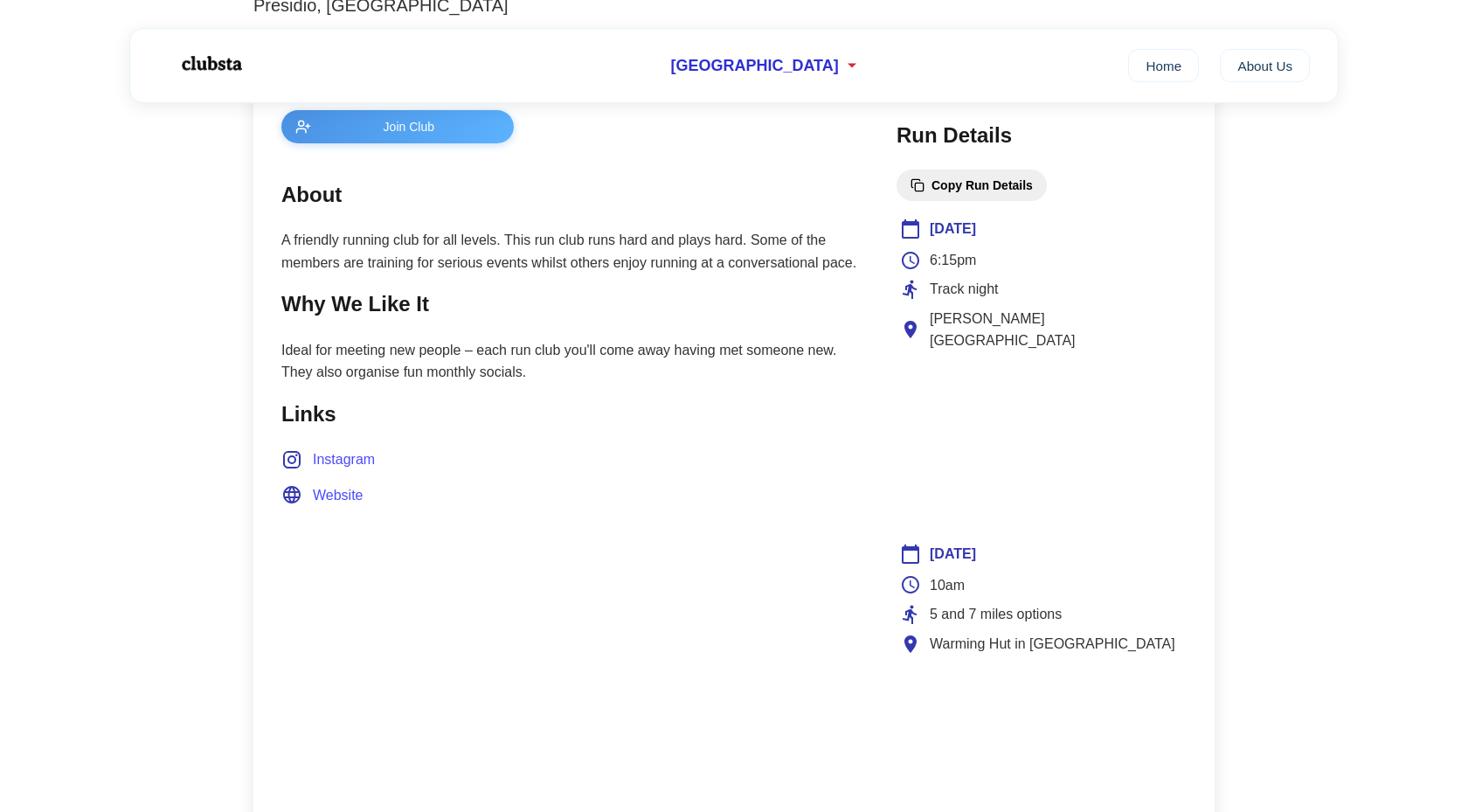
click at [345, 497] on span "Website" at bounding box center [338, 495] width 50 height 22
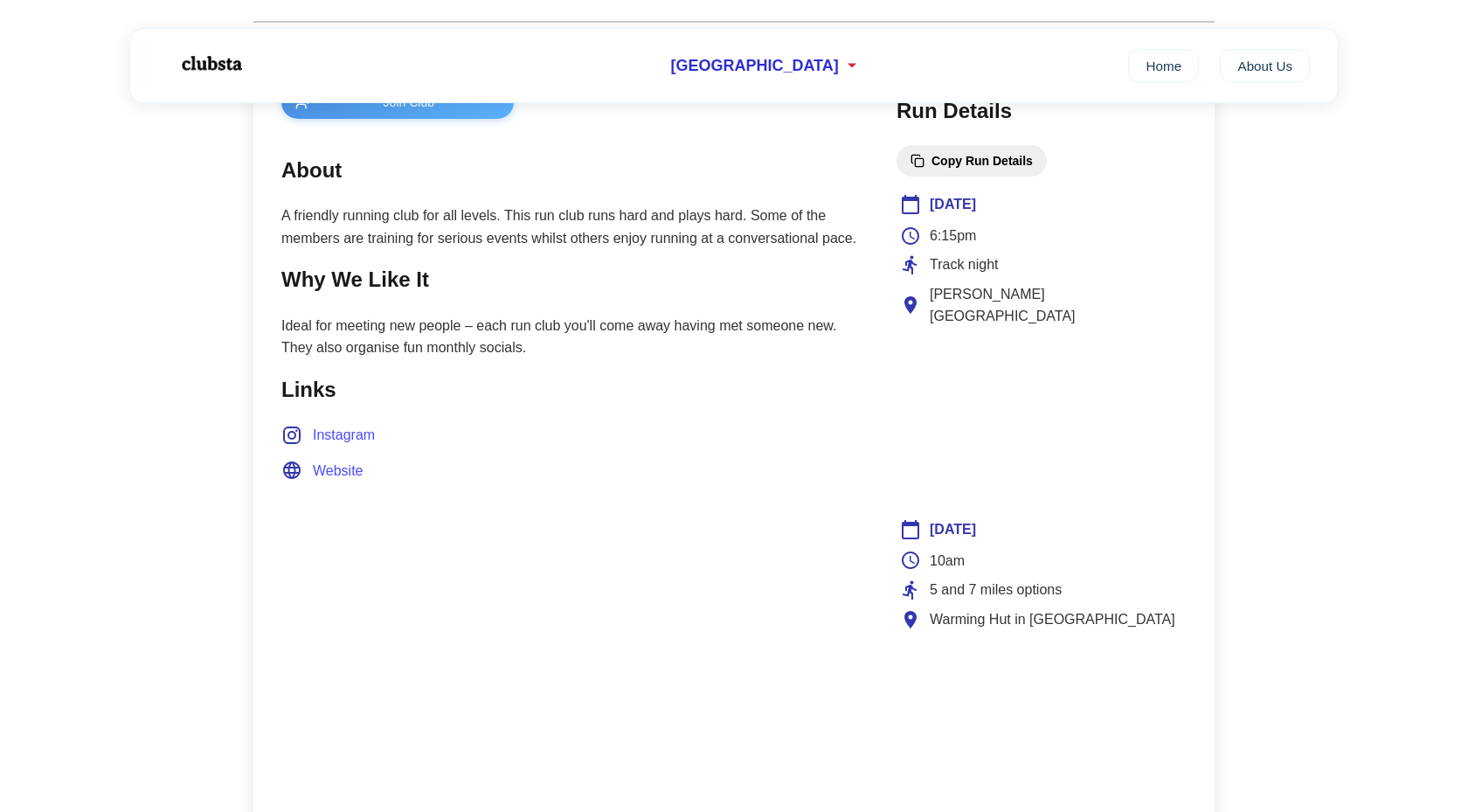
scroll to position [658, 0]
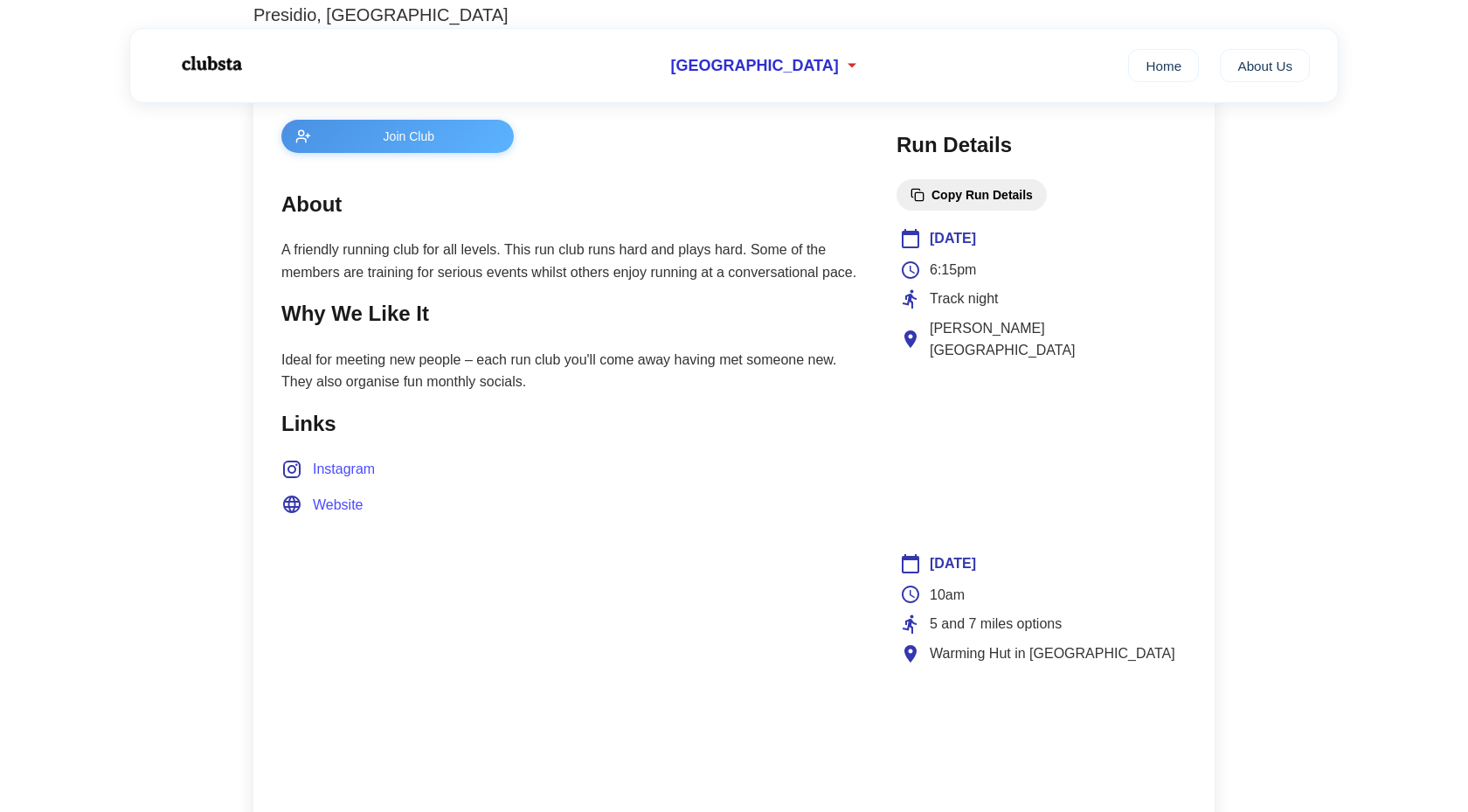
click at [345, 508] on span "Website" at bounding box center [338, 505] width 50 height 22
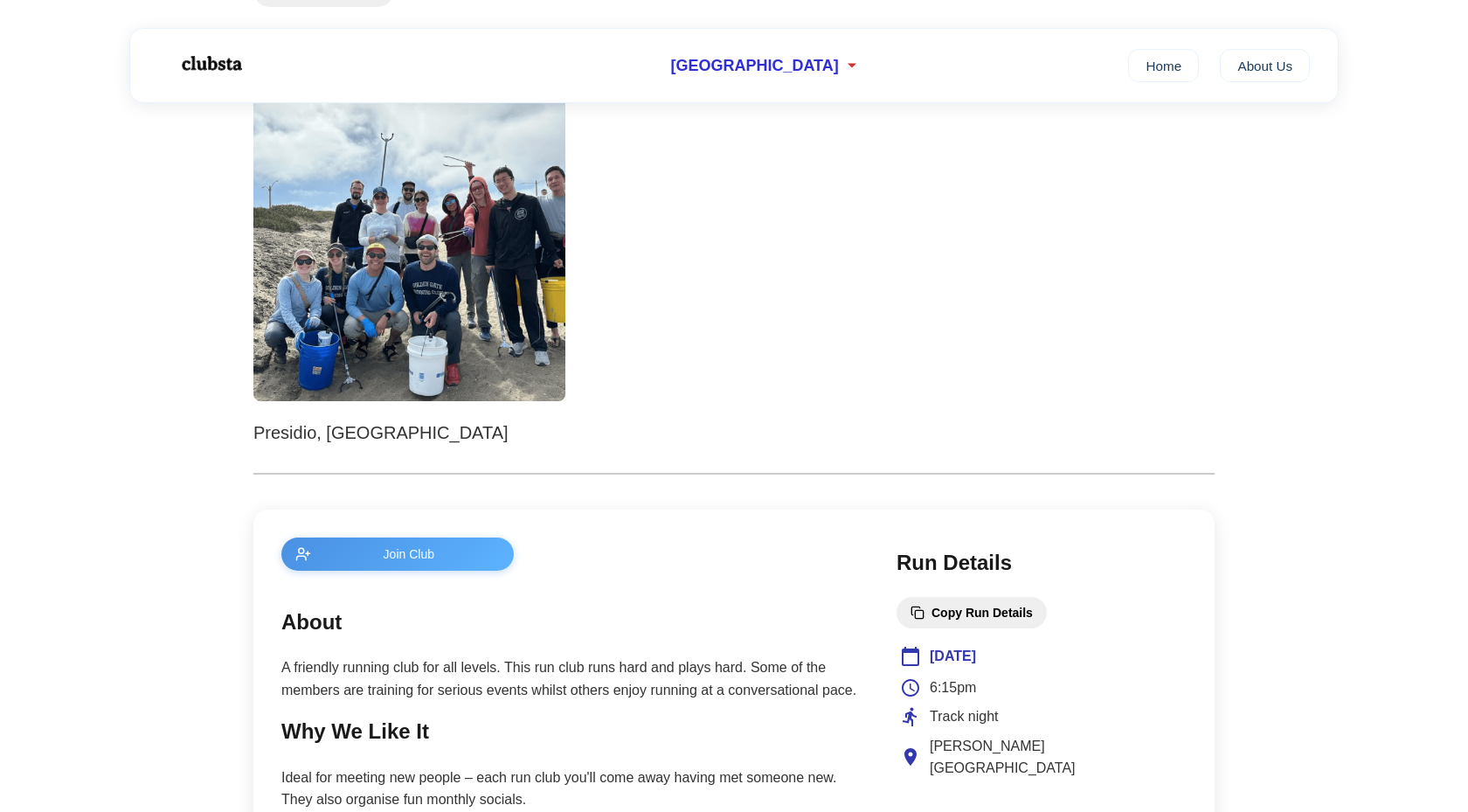
scroll to position [329, 0]
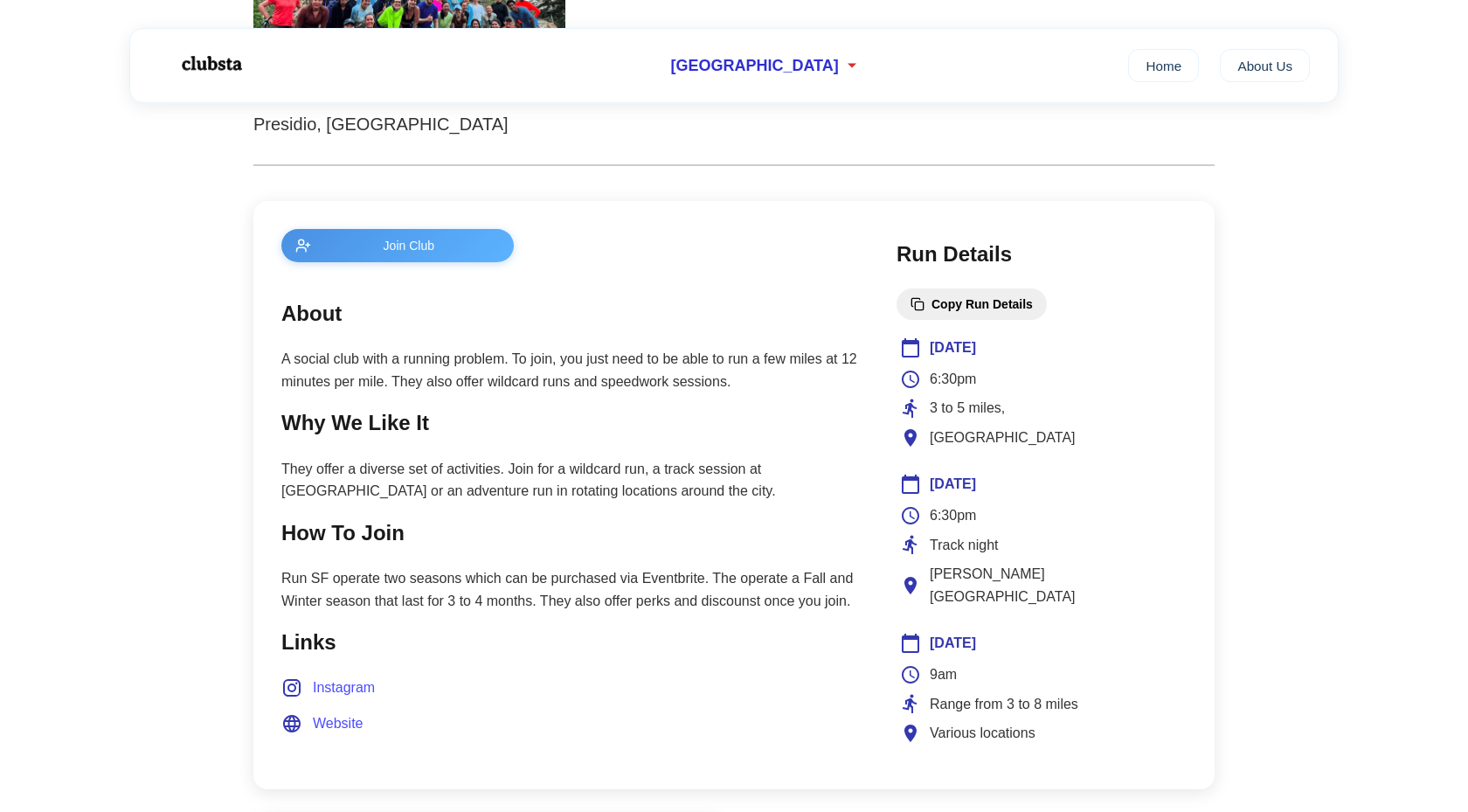
scroll to position [582, 0]
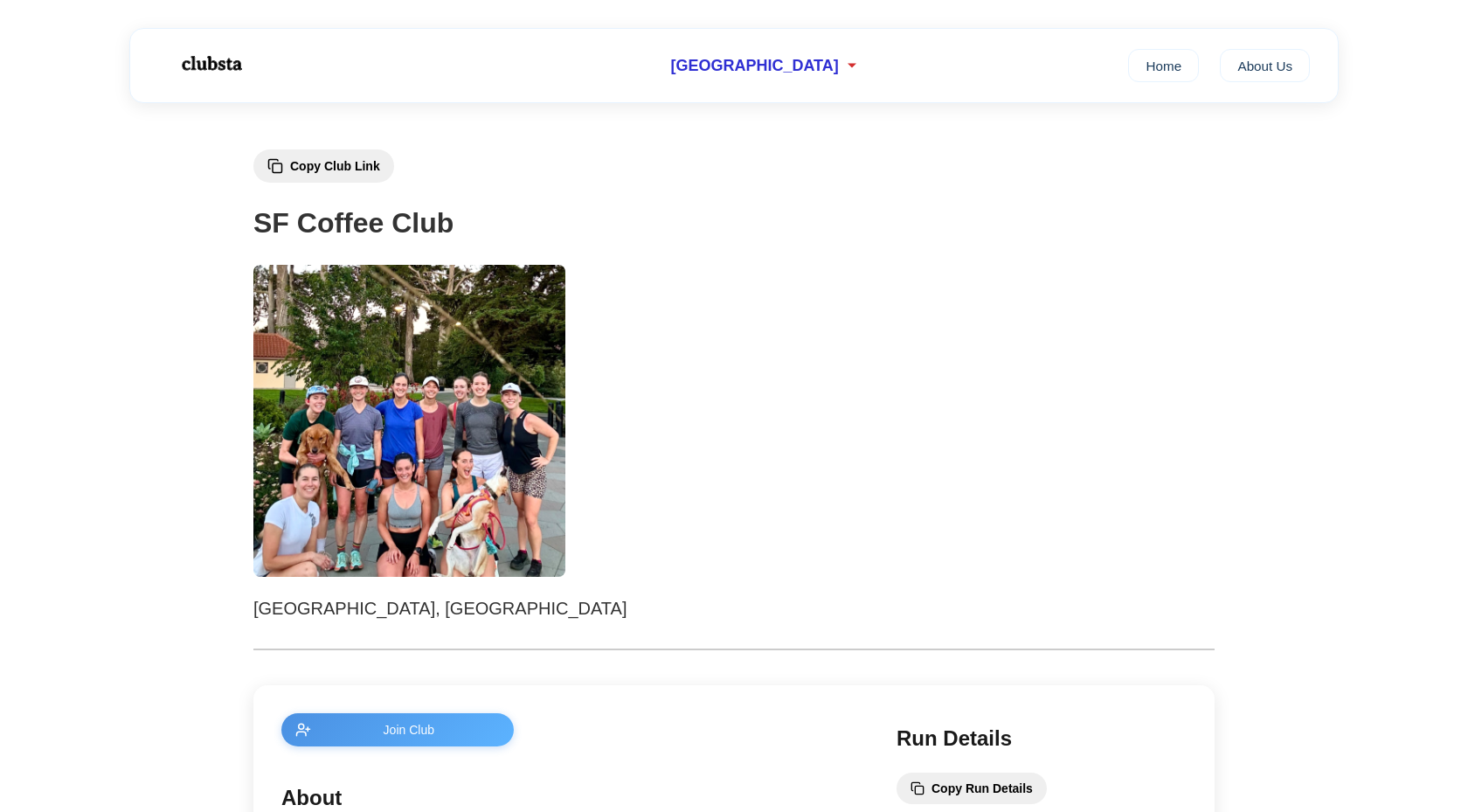
scroll to position [600, 0]
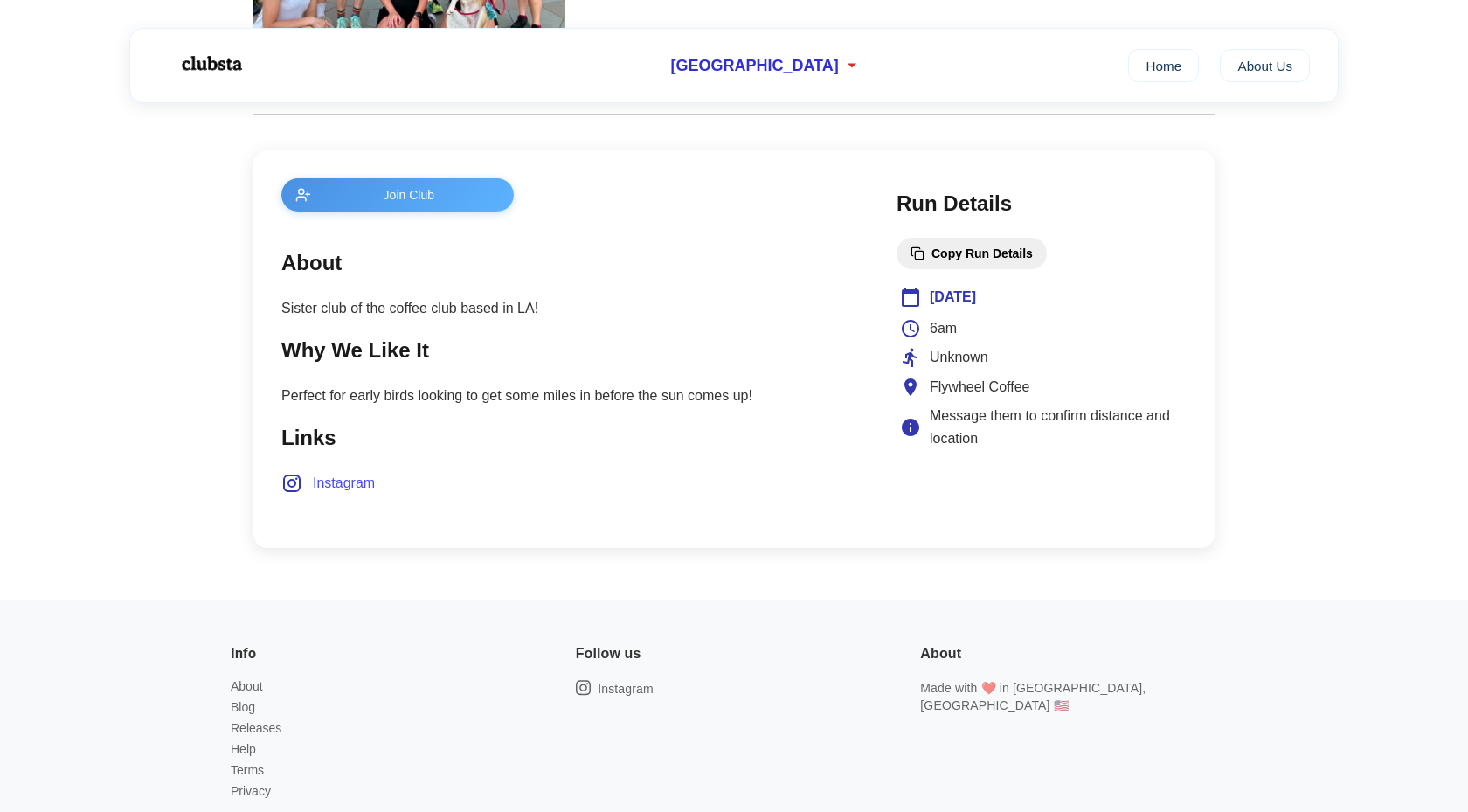
click at [351, 473] on span "Instagram" at bounding box center [344, 483] width 62 height 22
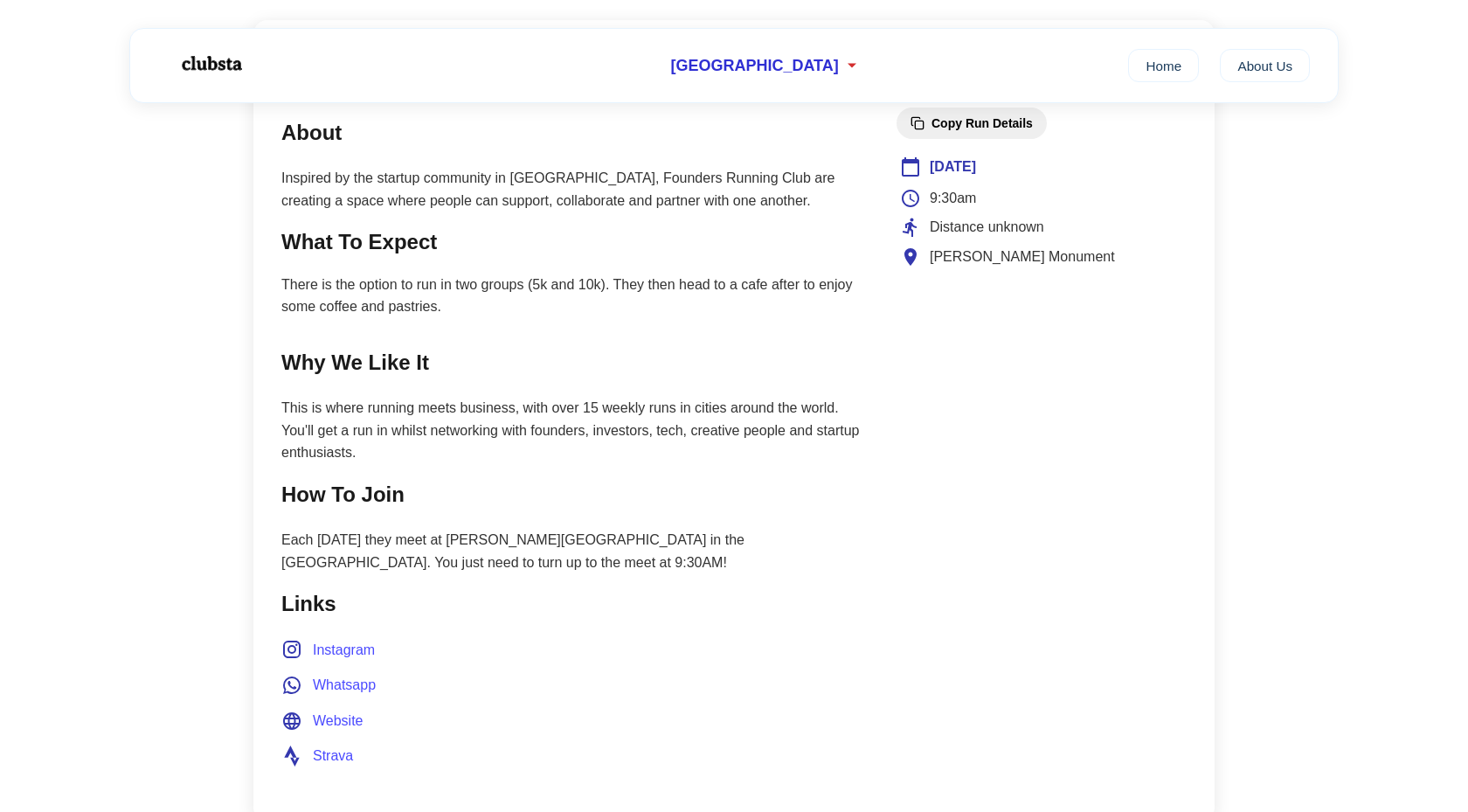
scroll to position [752, 0]
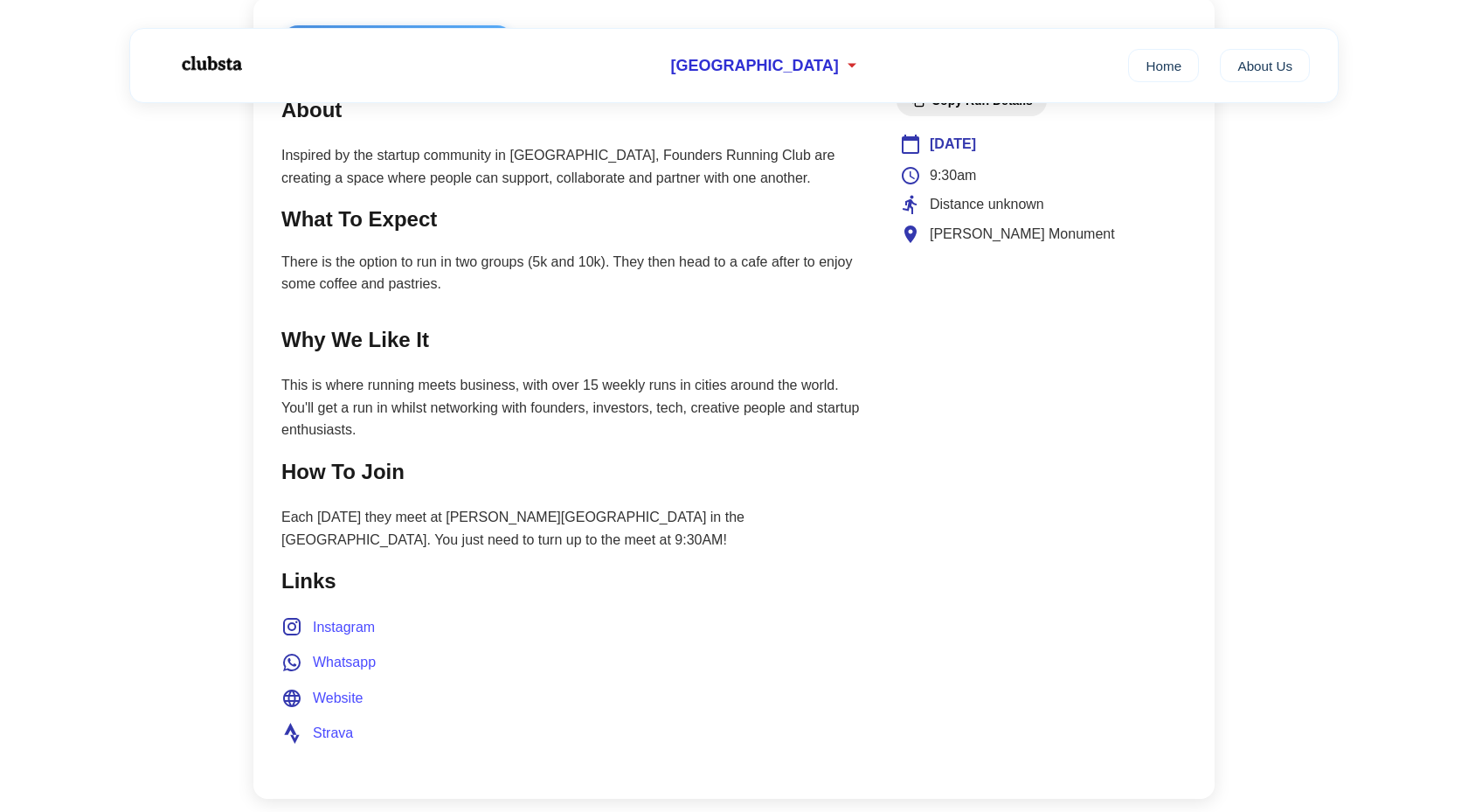
click at [347, 697] on span "Website" at bounding box center [338, 698] width 50 height 22
